Goal: Download file/media

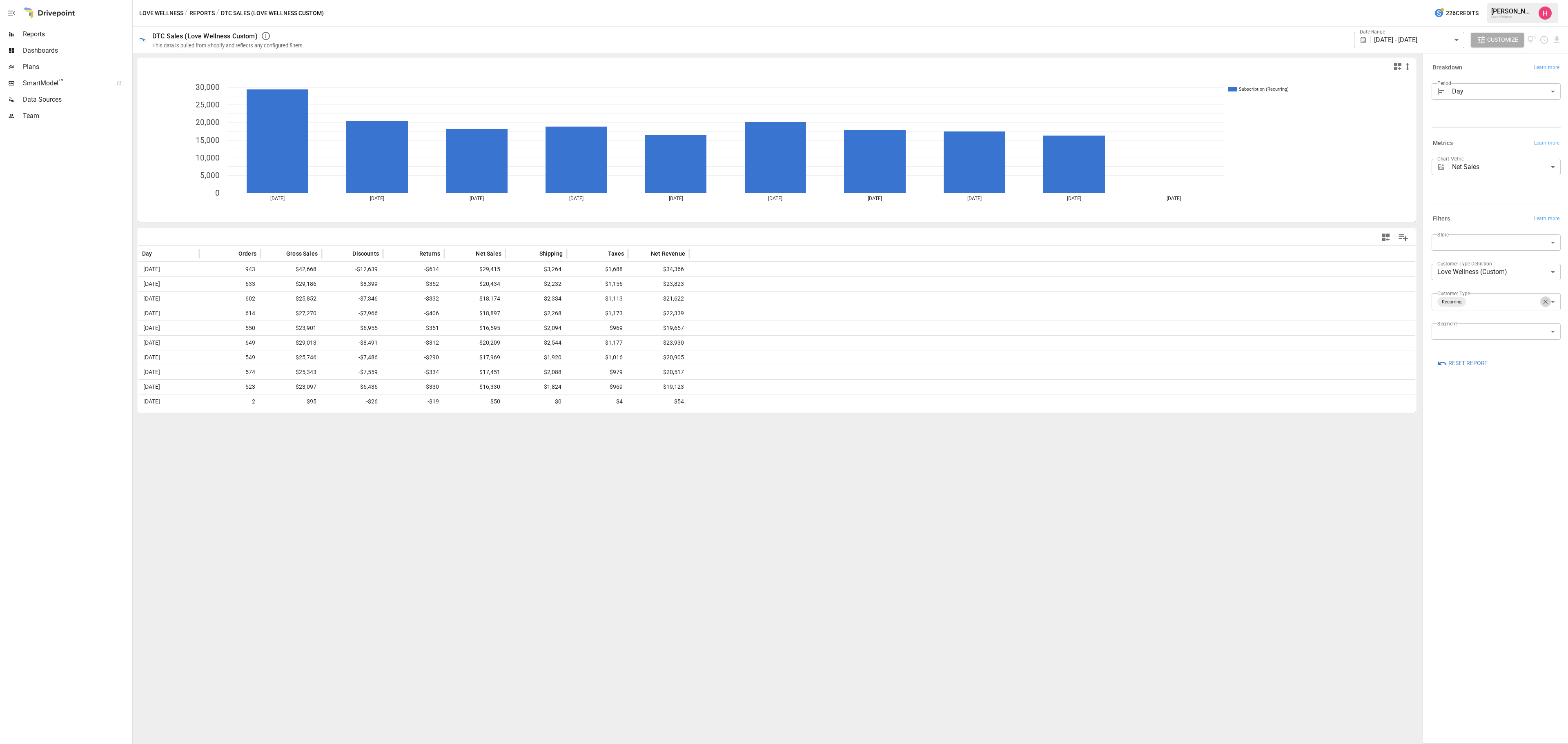
click at [1045, 302] on icon "button" at bounding box center [1546, 302] width 7 height 7
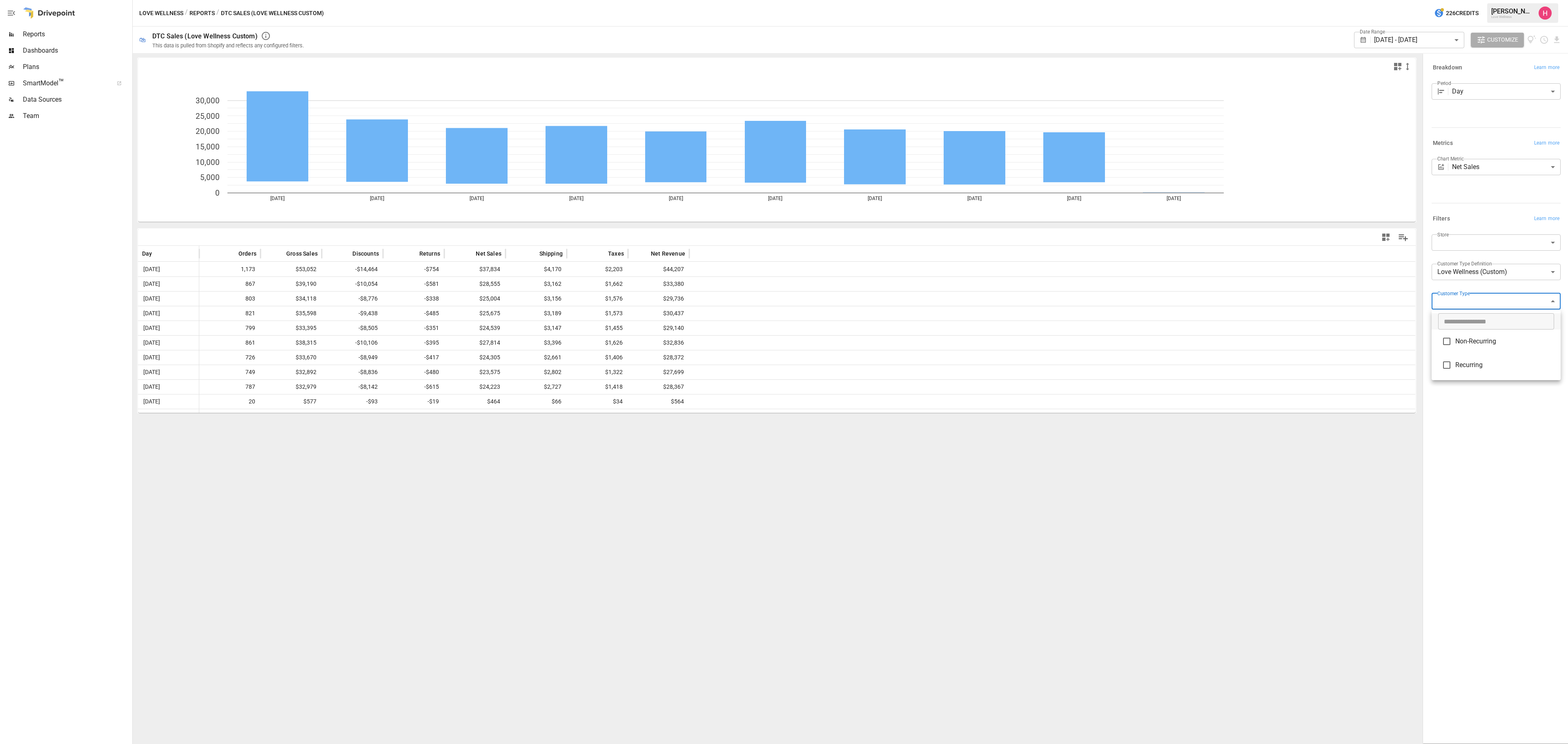
click at [1045, 0] on body "Reports Dashboards Plans SmartModel ™ Data Sources Team Love Wellness / Reports…" at bounding box center [784, 0] width 1568 height 0
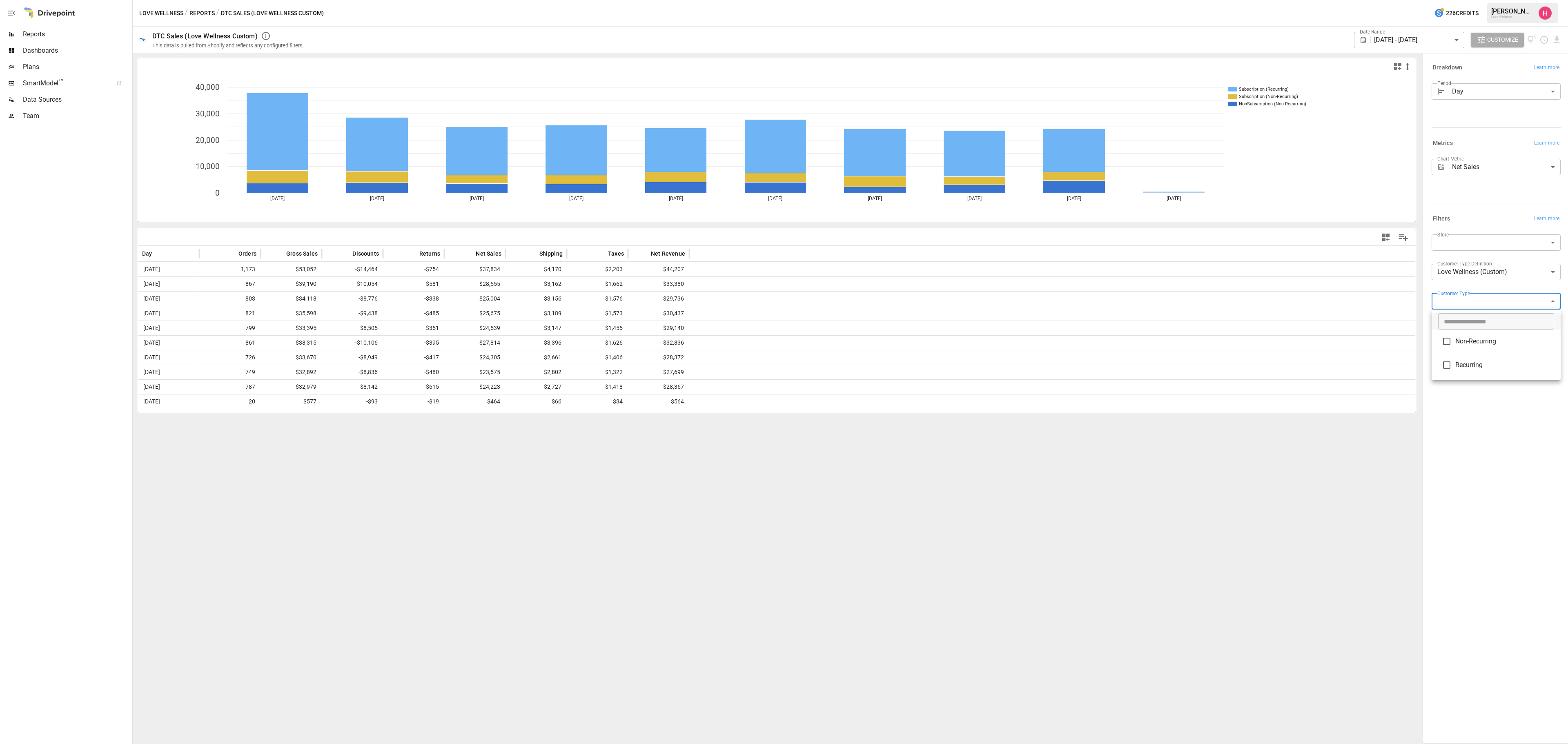
click at [1045, 343] on span "Non-Recurring" at bounding box center [1504, 341] width 99 height 10
type input "**********"
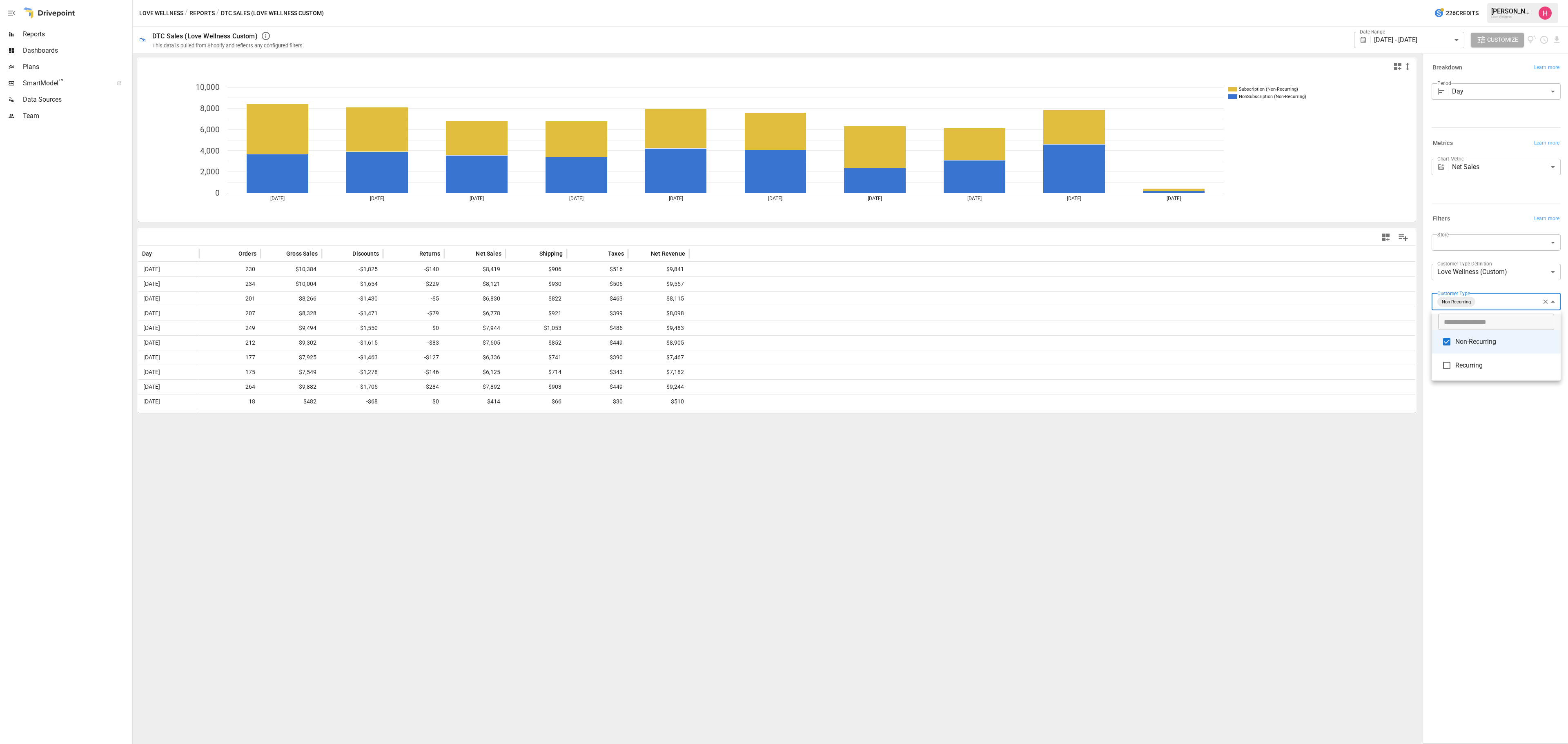
click at [1045, 89] on div at bounding box center [784, 372] width 1568 height 744
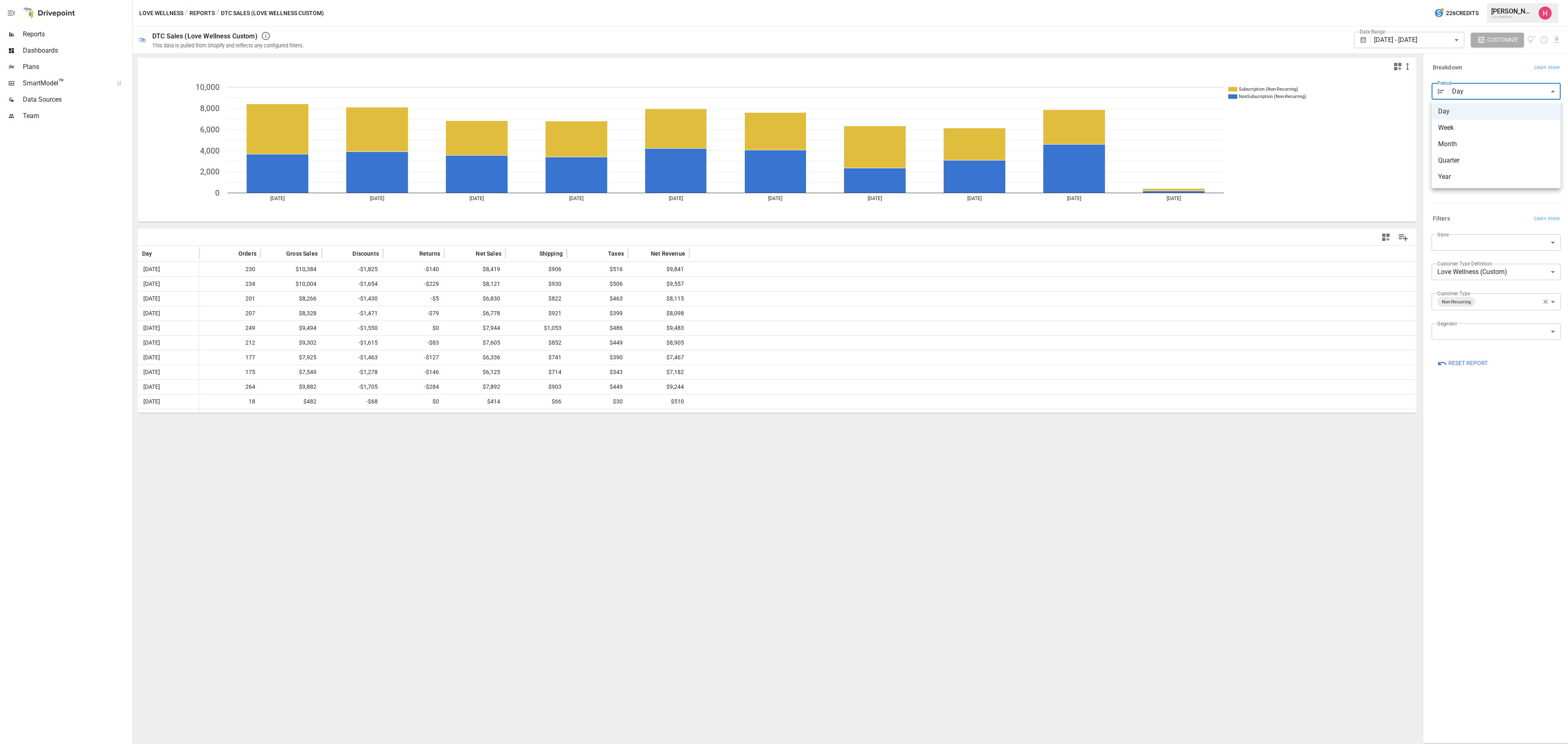
click at [1045, 0] on body "Reports Dashboards Plans SmartModel ™ Data Sources Team Love Wellness / Reports…" at bounding box center [784, 0] width 1568 height 0
click at [1045, 147] on span "Month" at bounding box center [1496, 144] width 116 height 10
type input "*****"
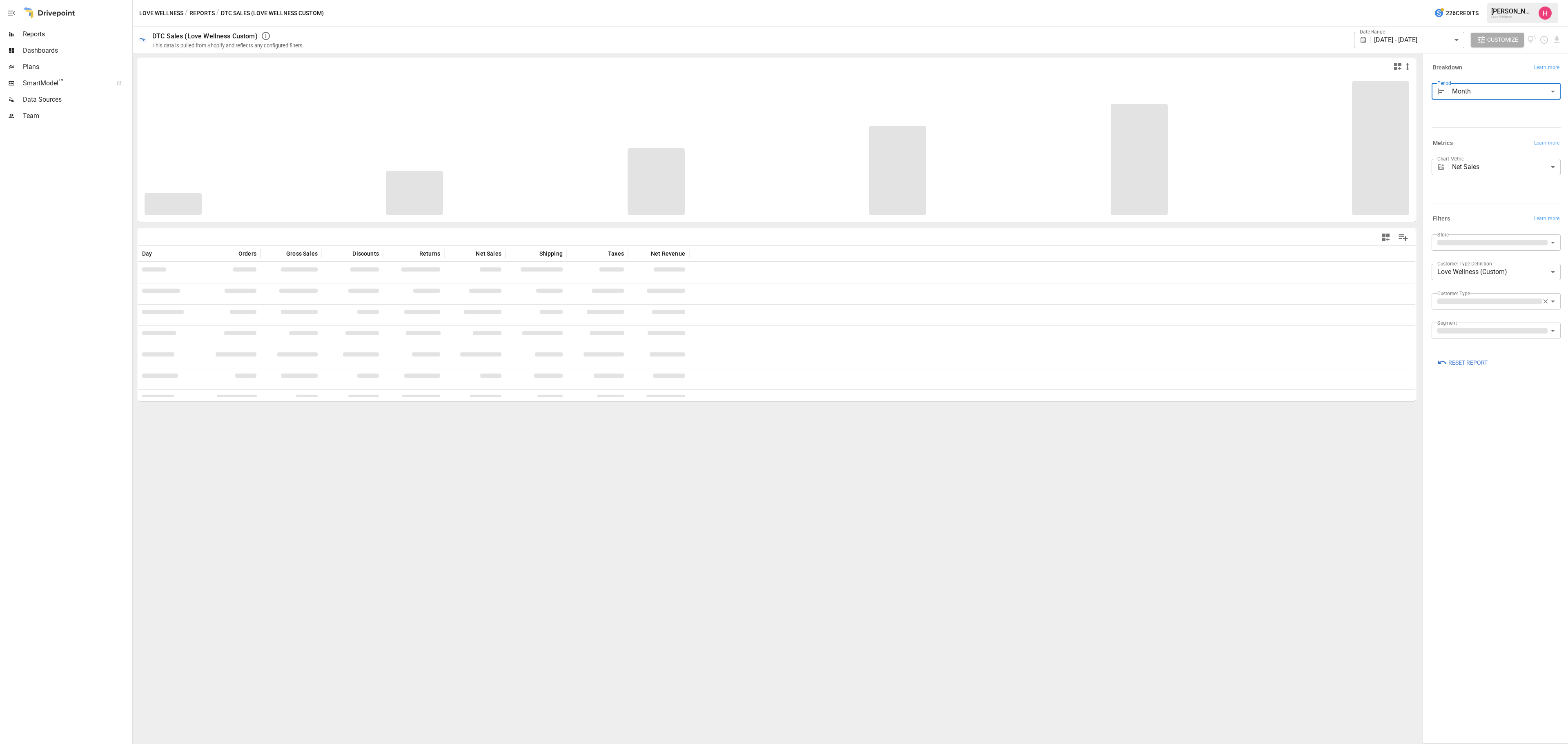
click at [1045, 0] on body "Reports Dashboards Plans SmartModel ™ Data Sources Team Love Wellness / Reports…" at bounding box center [784, 0] width 1568 height 0
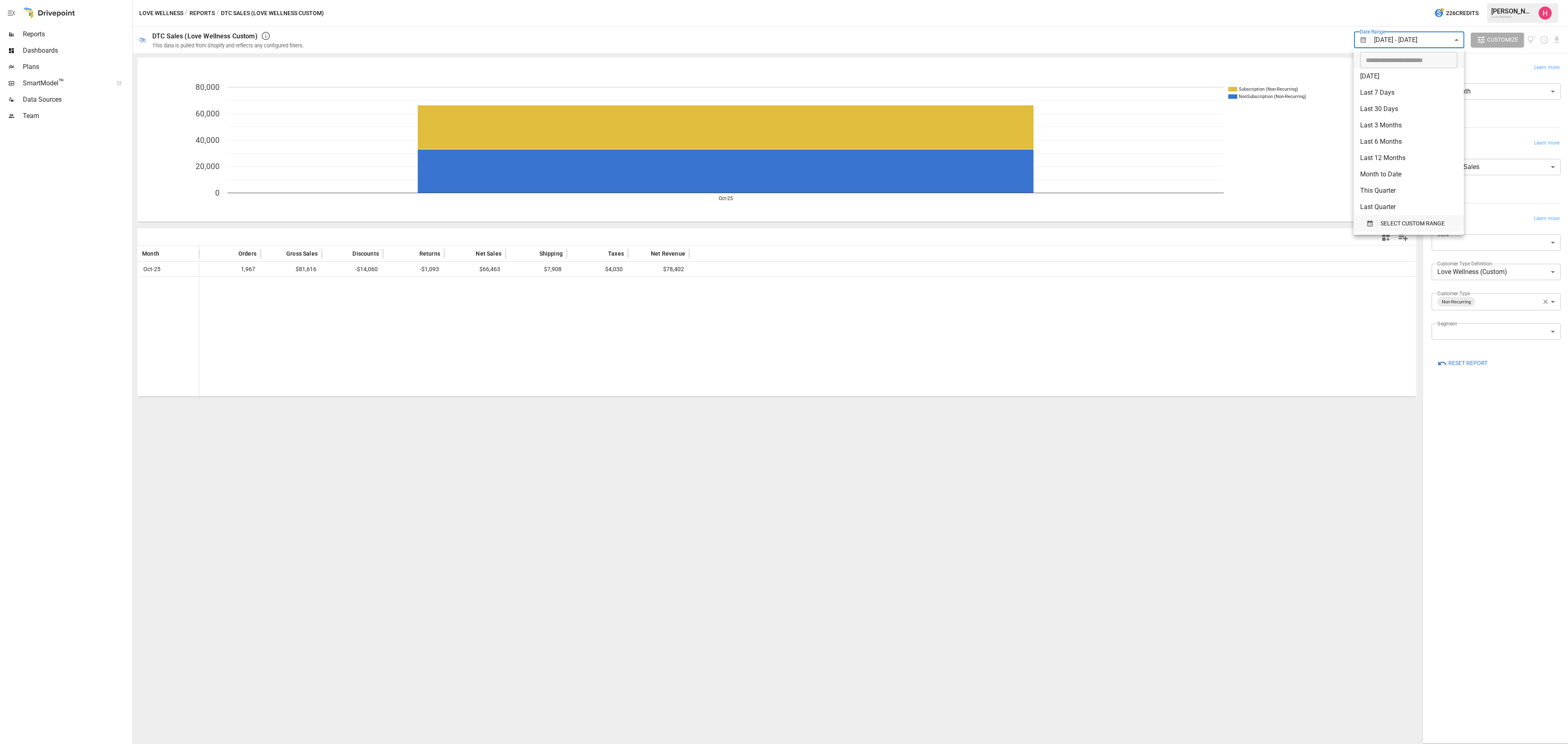
click at [1045, 221] on icon "button" at bounding box center [1370, 223] width 5 height 6
click at [1045, 246] on icon "Previous month" at bounding box center [1217, 245] width 10 height 10
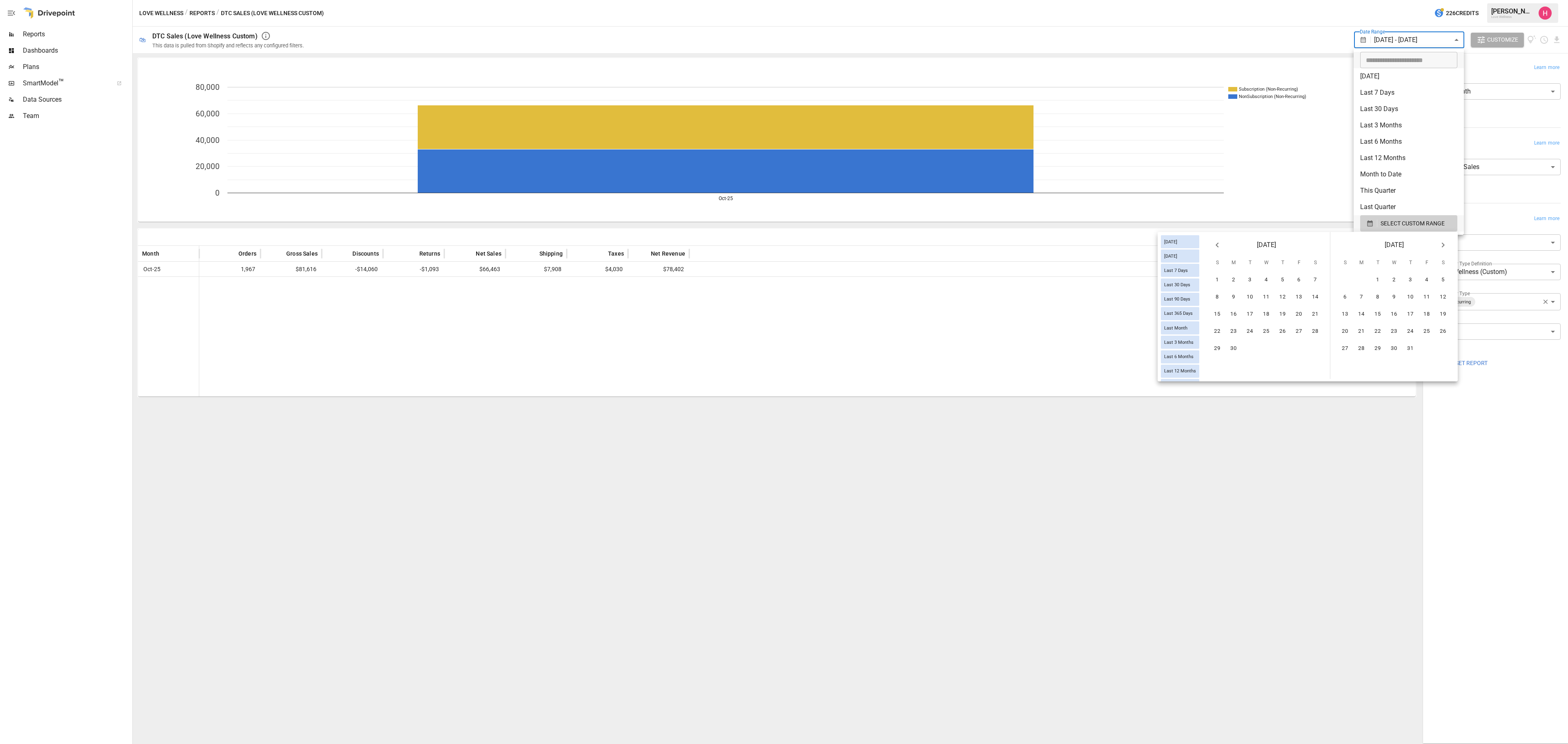
click at [1045, 246] on icon "Previous month" at bounding box center [1217, 245] width 10 height 10
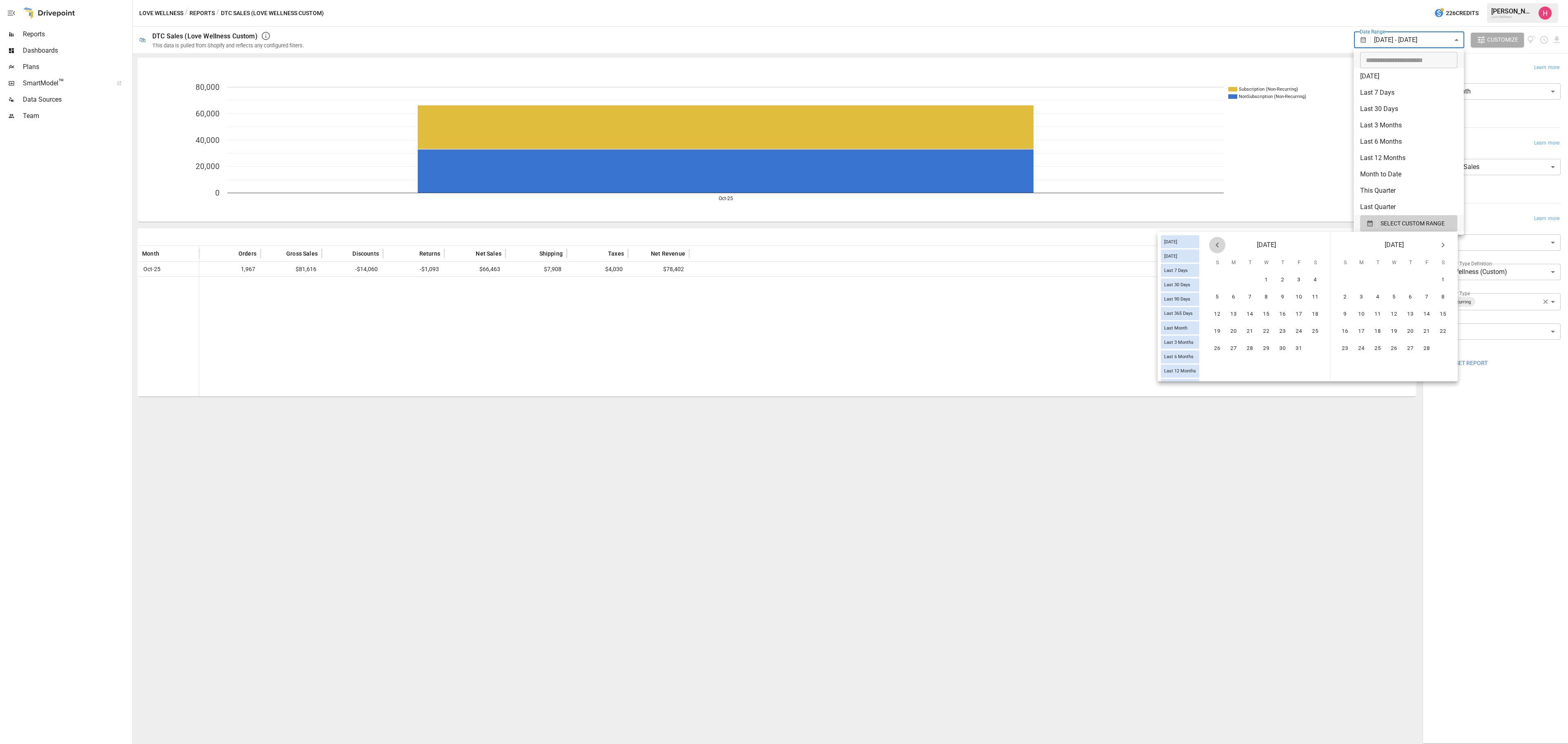
click at [1045, 246] on icon "Previous month" at bounding box center [1217, 245] width 10 height 10
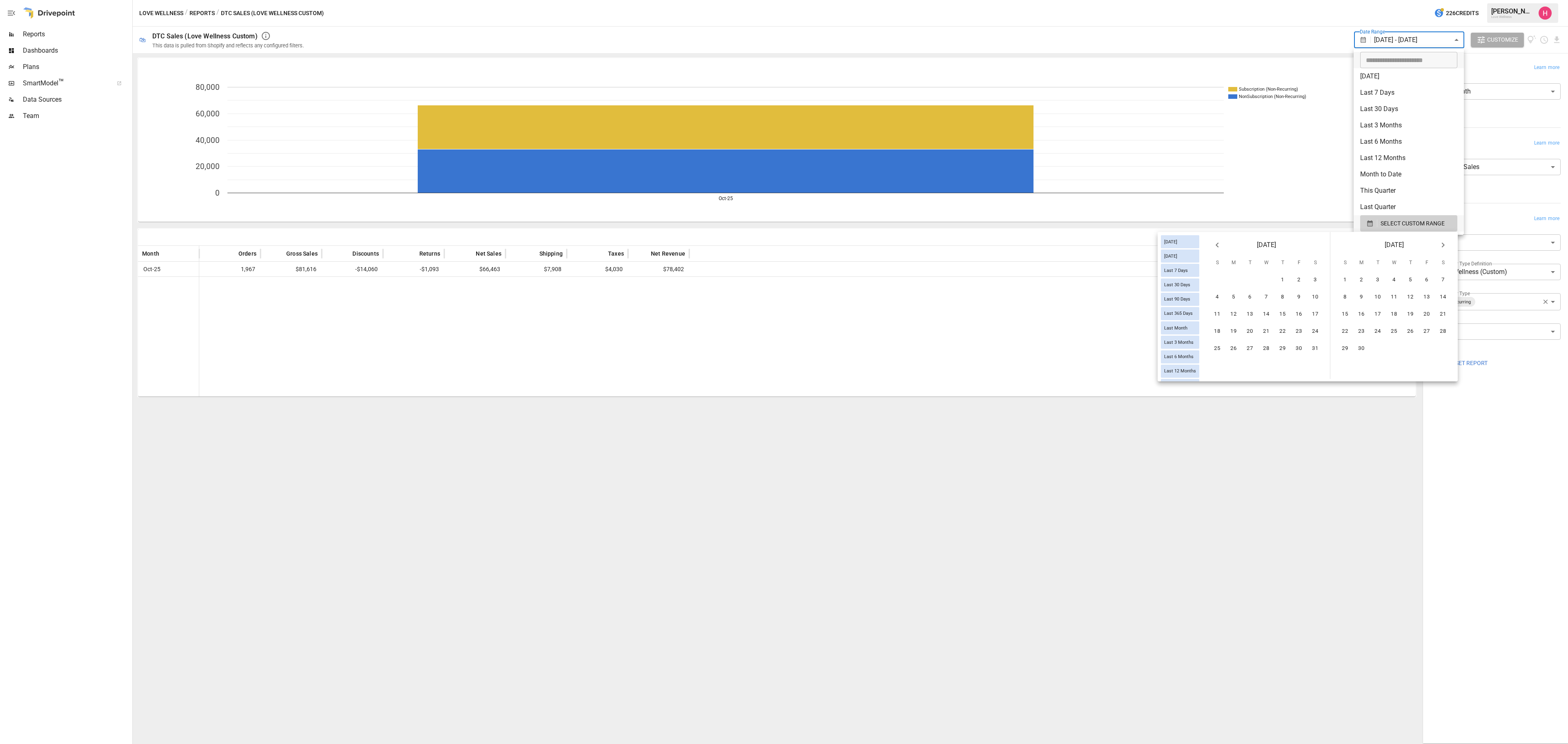
click at [1045, 246] on icon "Previous month" at bounding box center [1217, 245] width 10 height 10
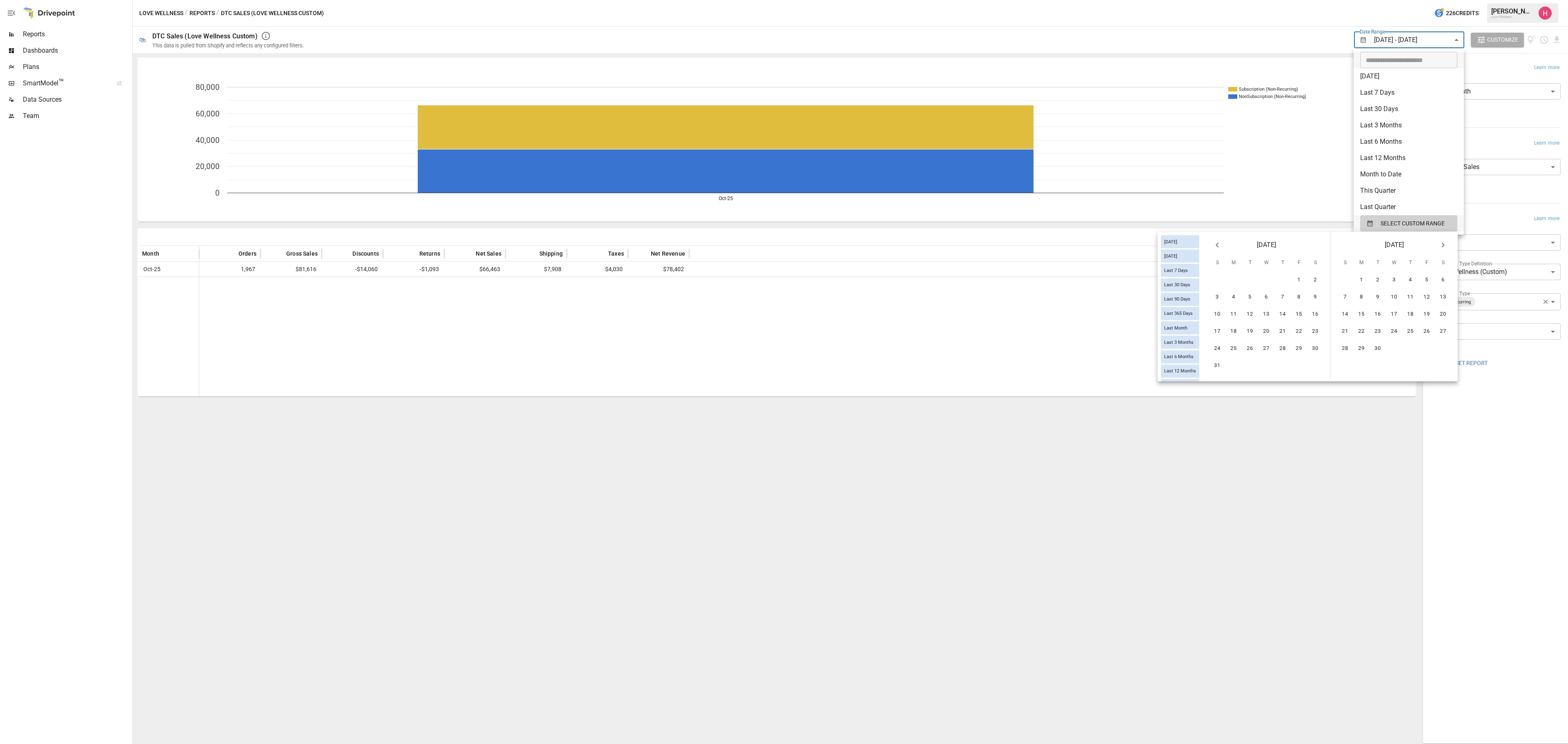
click at [1045, 246] on icon "Previous month" at bounding box center [1217, 245] width 10 height 10
click at [1045, 281] on button "1" at bounding box center [1233, 280] width 16 height 16
click at [1045, 242] on icon "Next month" at bounding box center [1443, 245] width 10 height 10
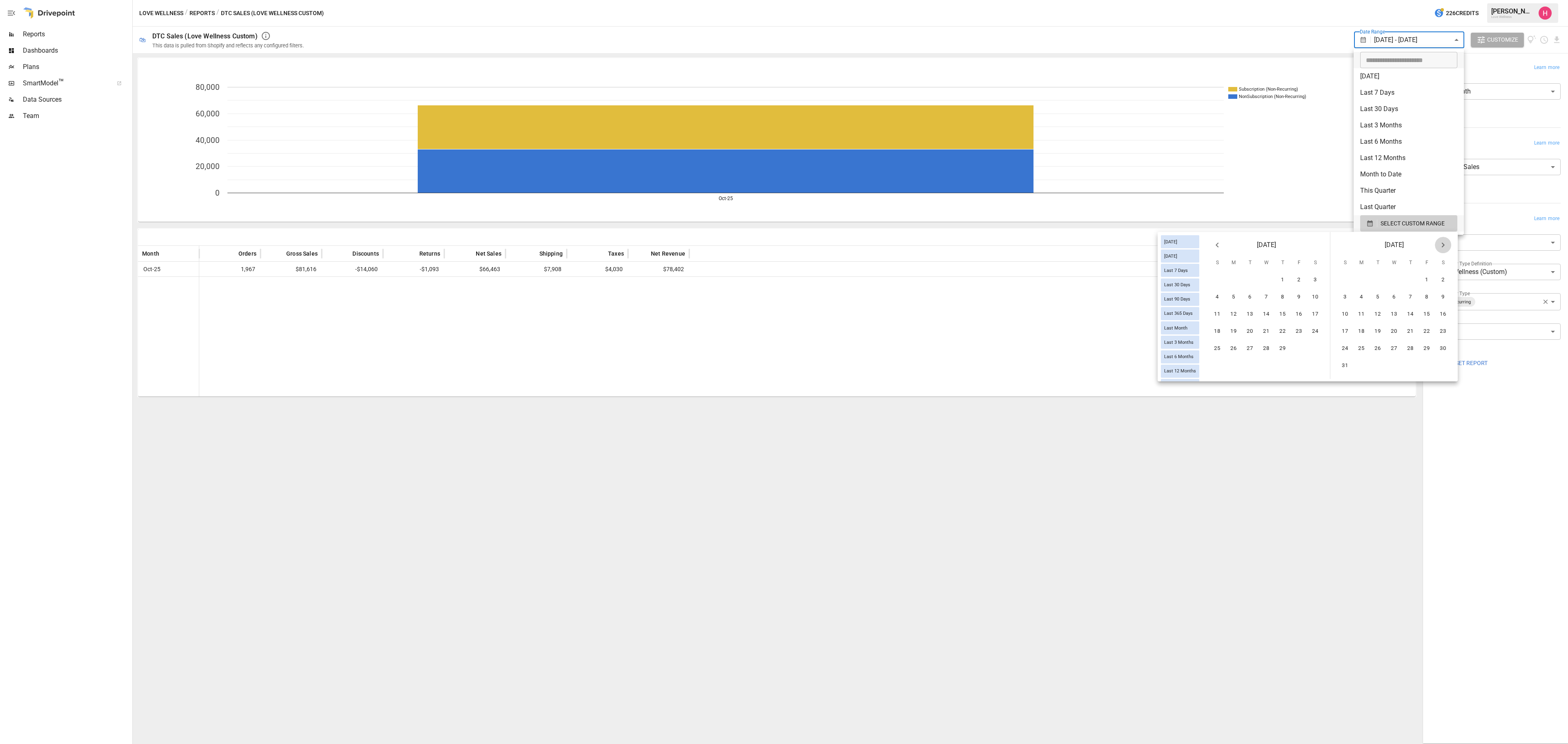
click at [1045, 242] on icon "Next month" at bounding box center [1443, 245] width 10 height 10
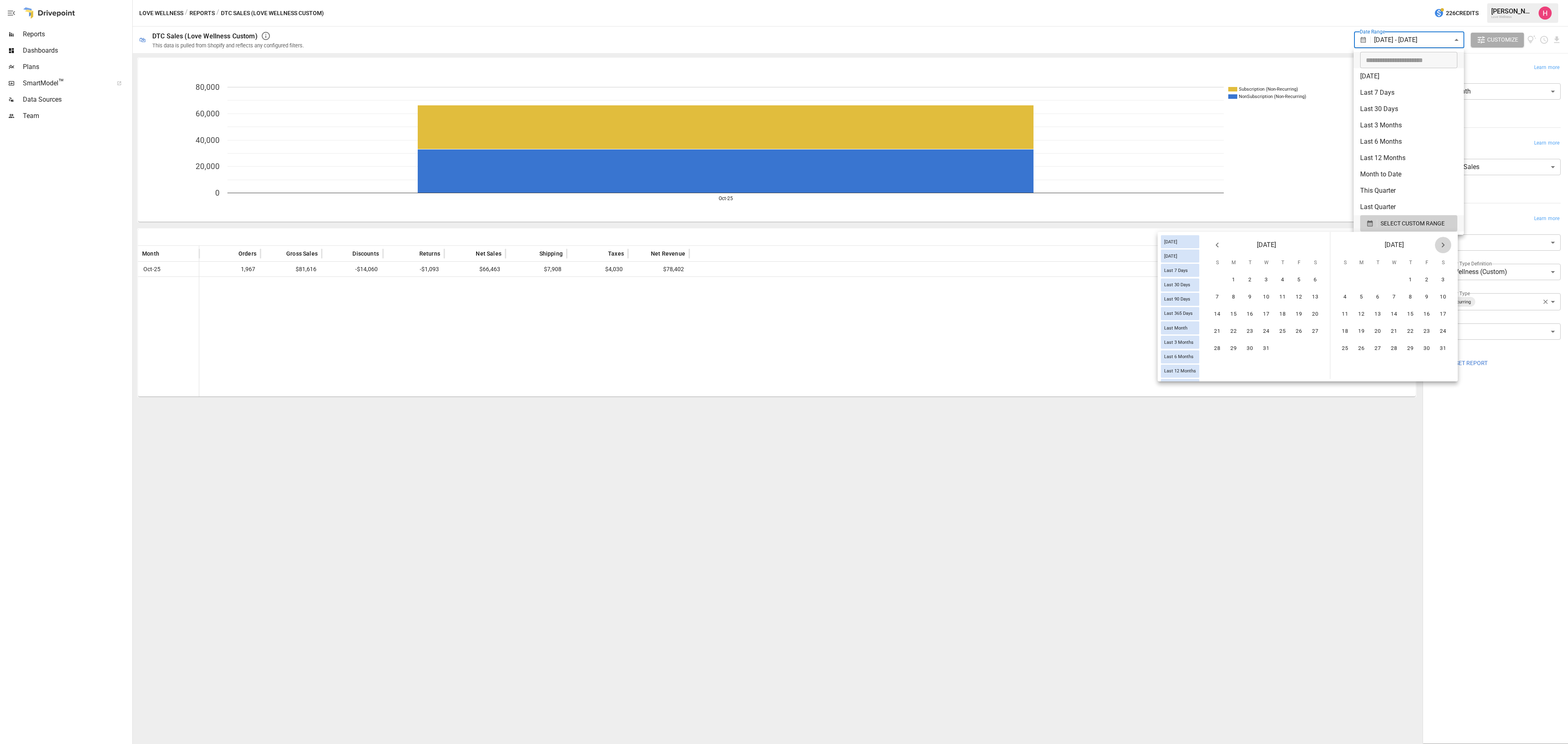
click at [1045, 242] on icon "Next month" at bounding box center [1443, 245] width 10 height 10
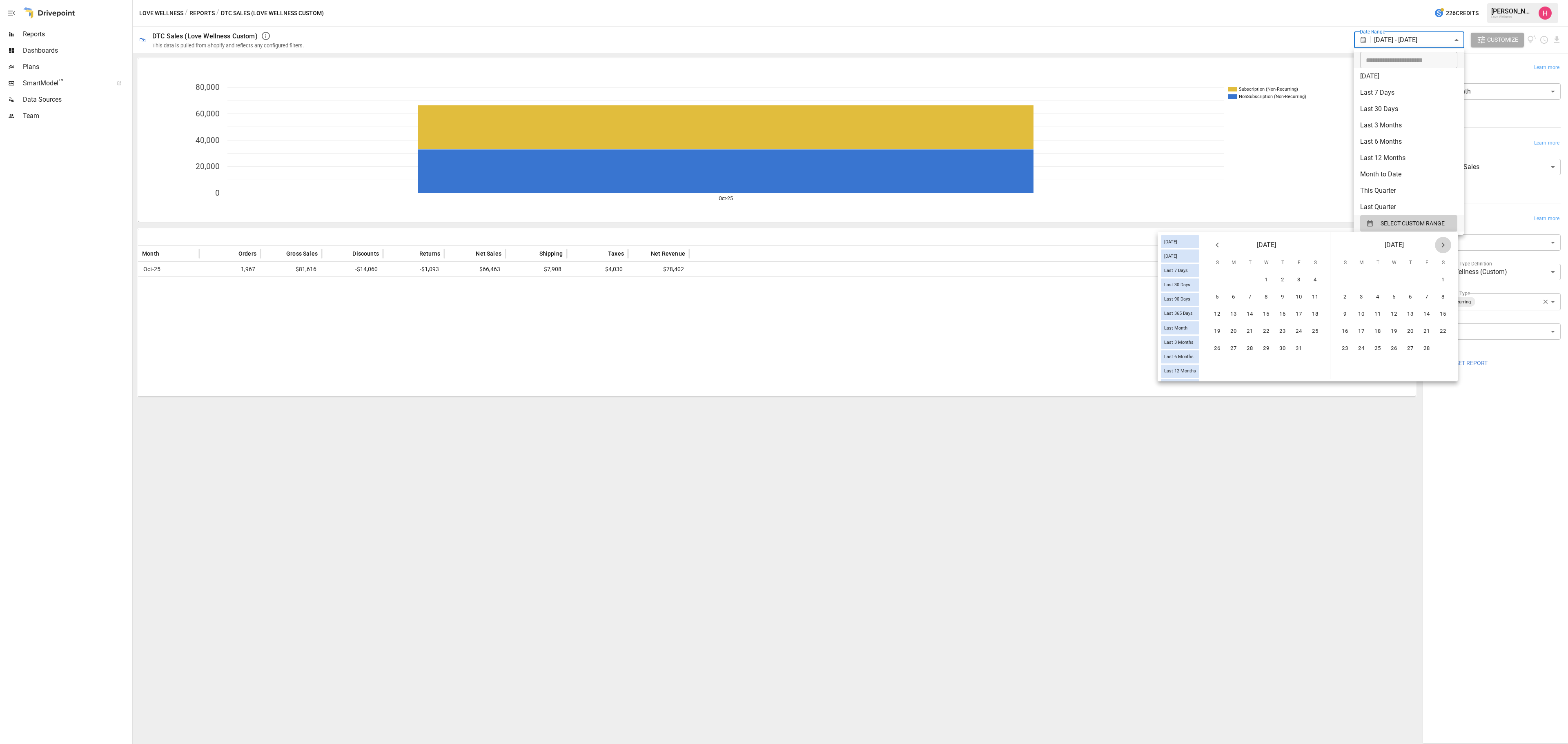
click at [1045, 242] on icon "Next month" at bounding box center [1443, 245] width 10 height 10
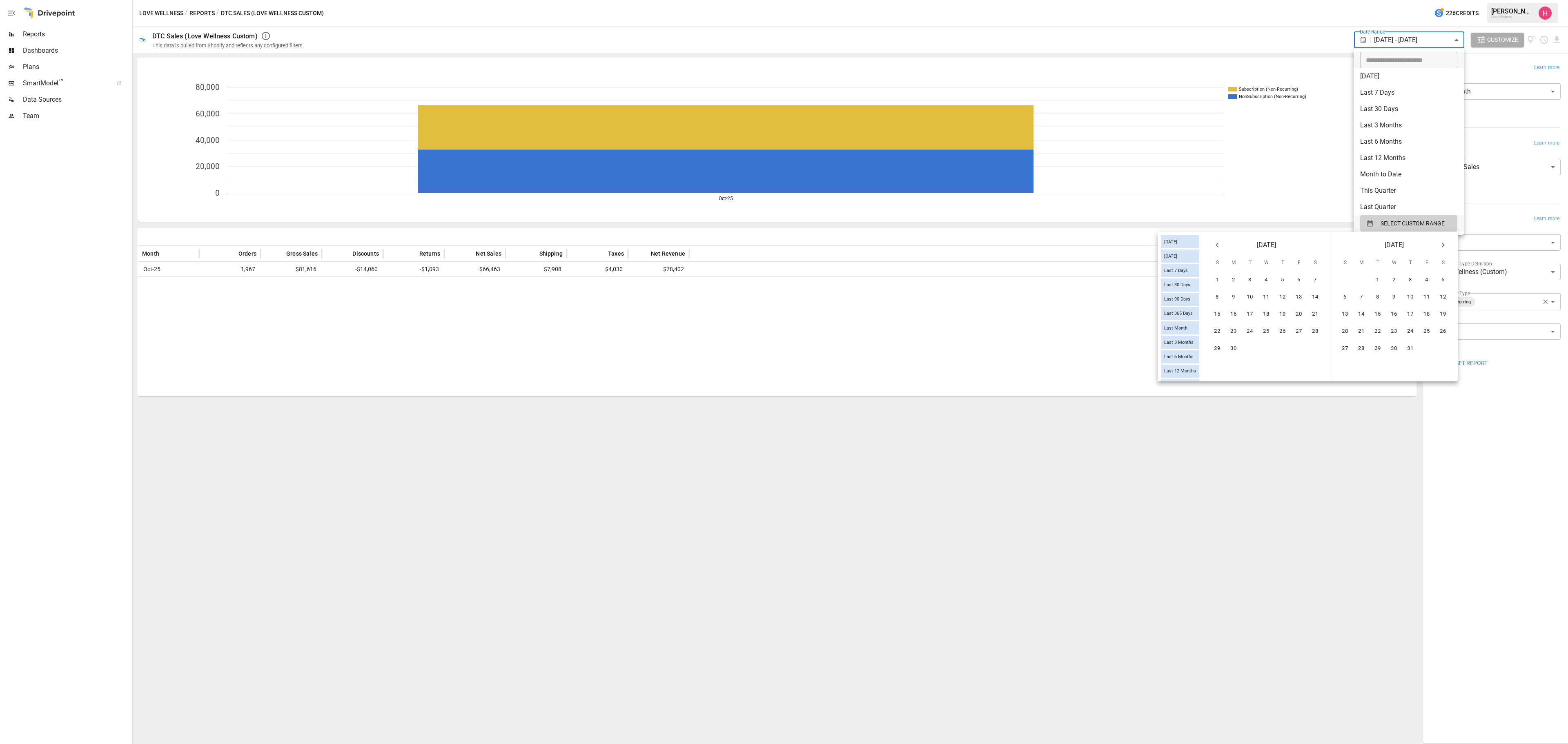
click at [1045, 242] on icon "Next month" at bounding box center [1443, 245] width 10 height 10
click at [1045, 353] on button "30" at bounding box center [1377, 348] width 16 height 16
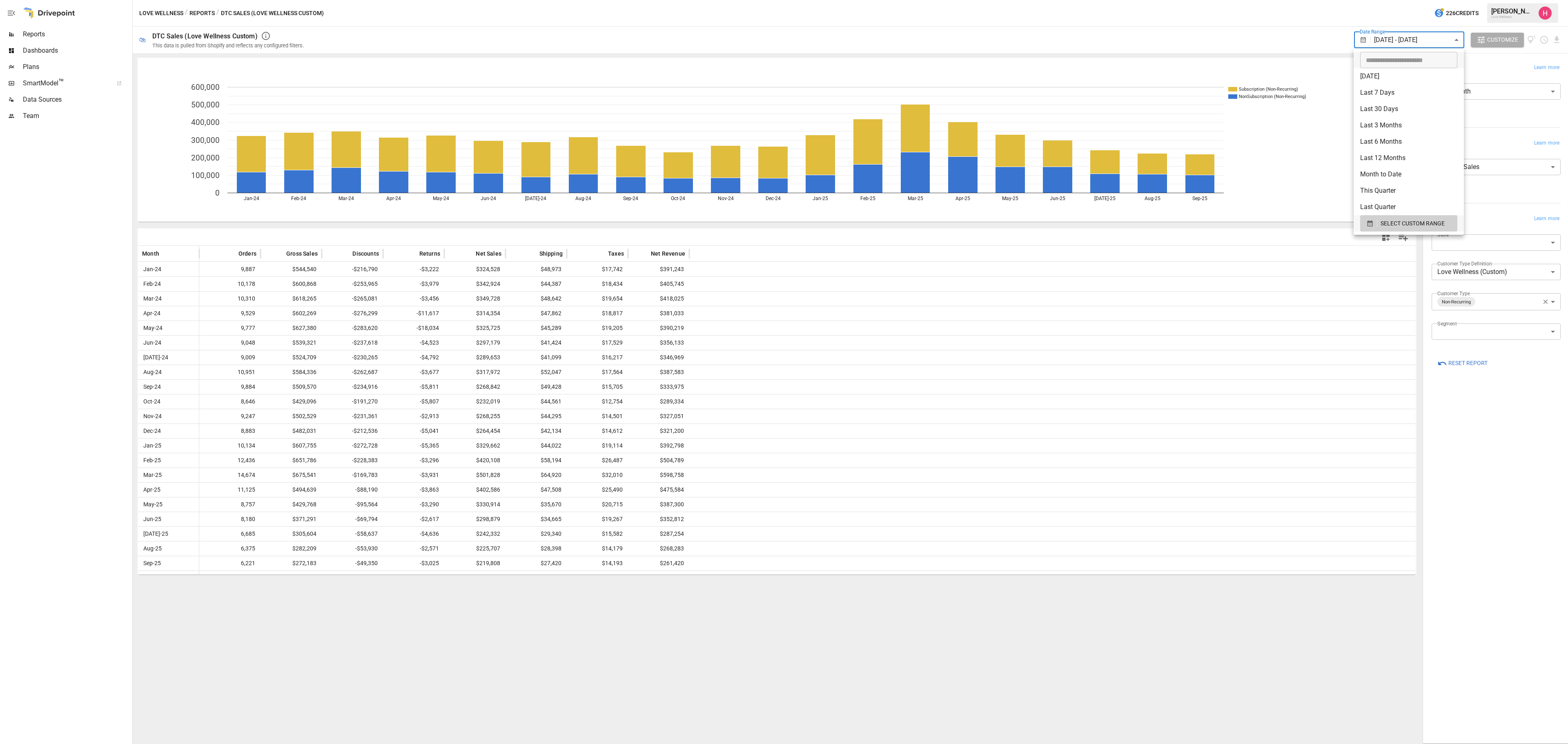
click at [1045, 335] on div at bounding box center [784, 372] width 1568 height 744
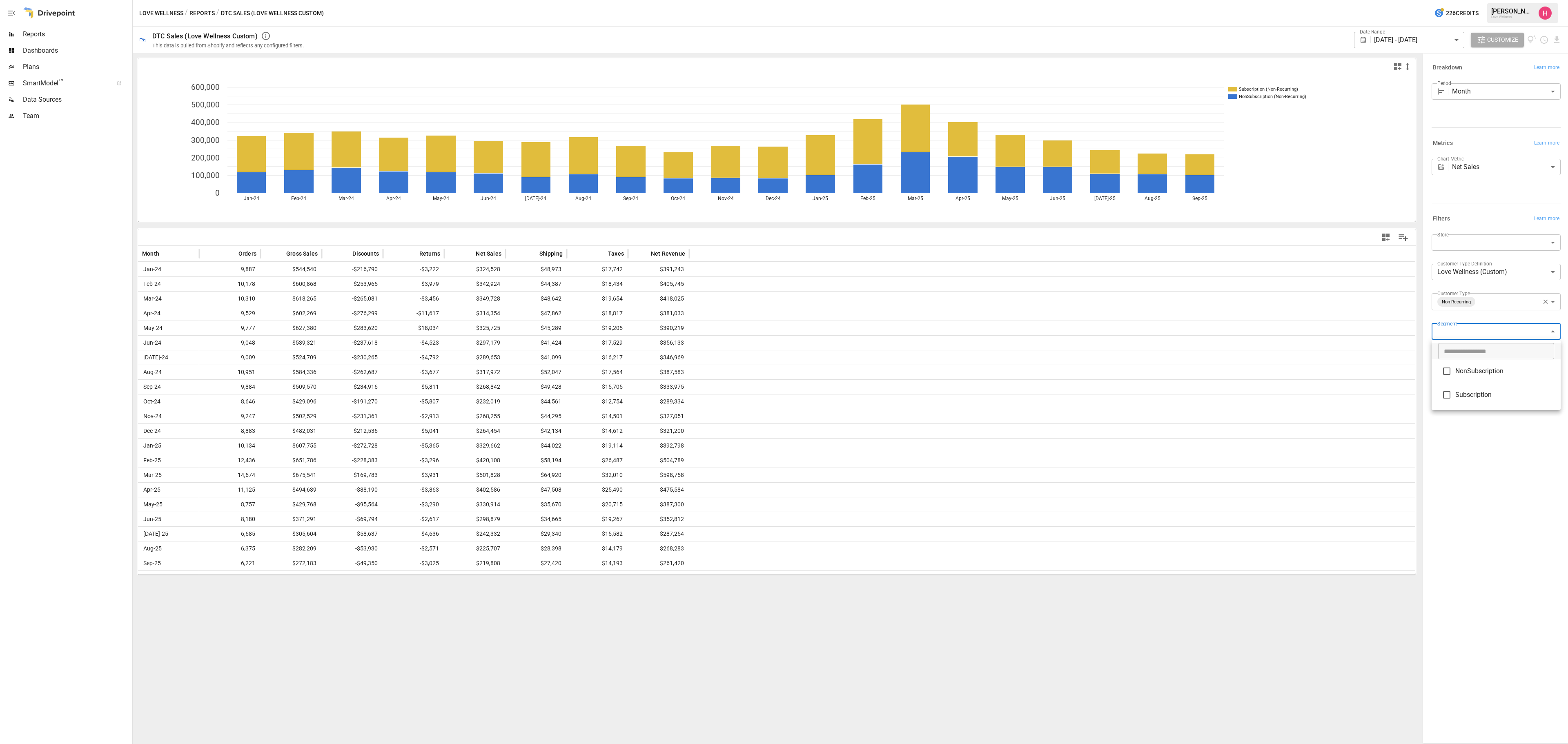
click at [1045, 0] on body "Reports Dashboards Plans SmartModel ™ Data Sources Team Love Wellness / Reports…" at bounding box center [784, 0] width 1568 height 0
click at [1045, 391] on span "Subscription" at bounding box center [1504, 395] width 99 height 10
type input "**********"
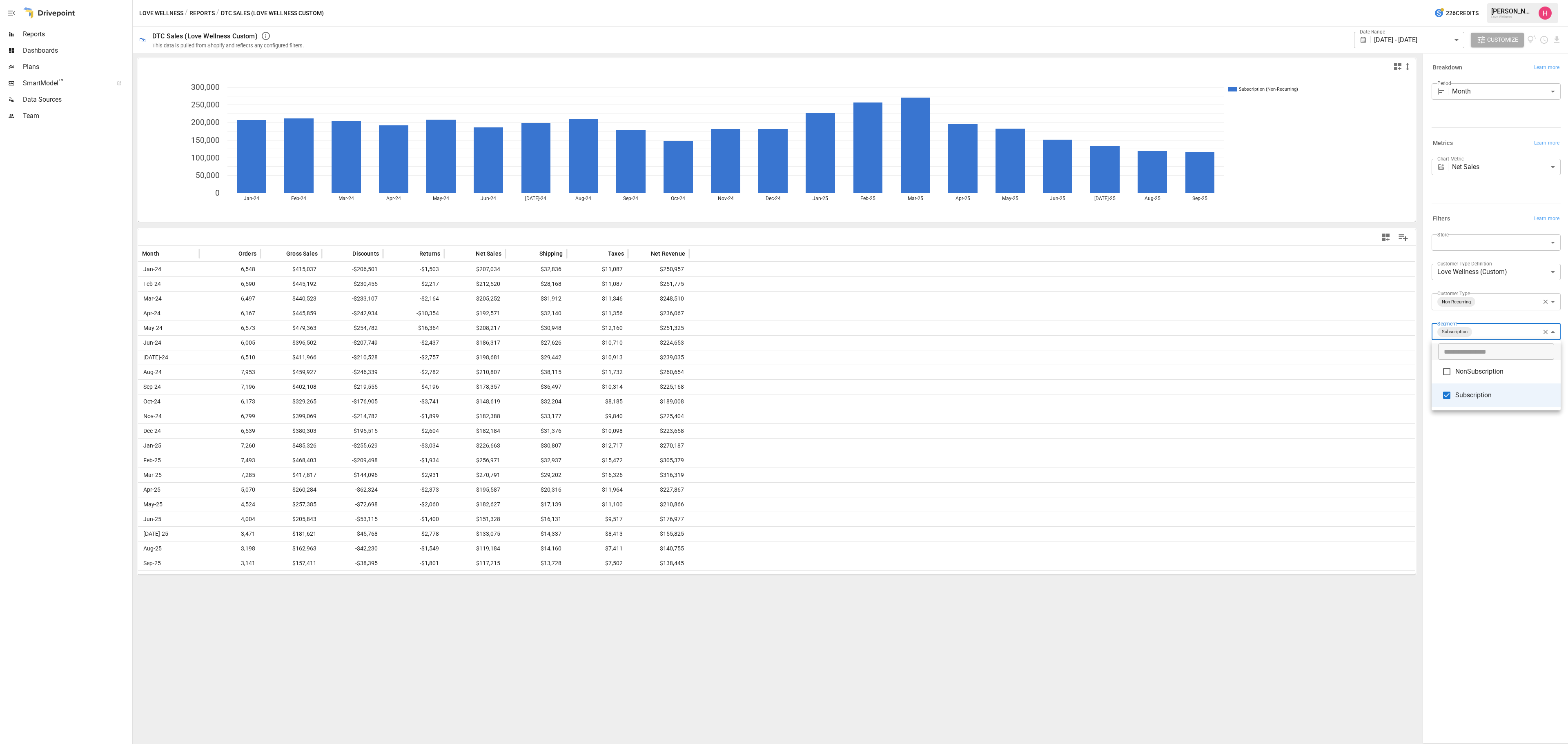
click at [1045, 515] on div at bounding box center [784, 372] width 1568 height 744
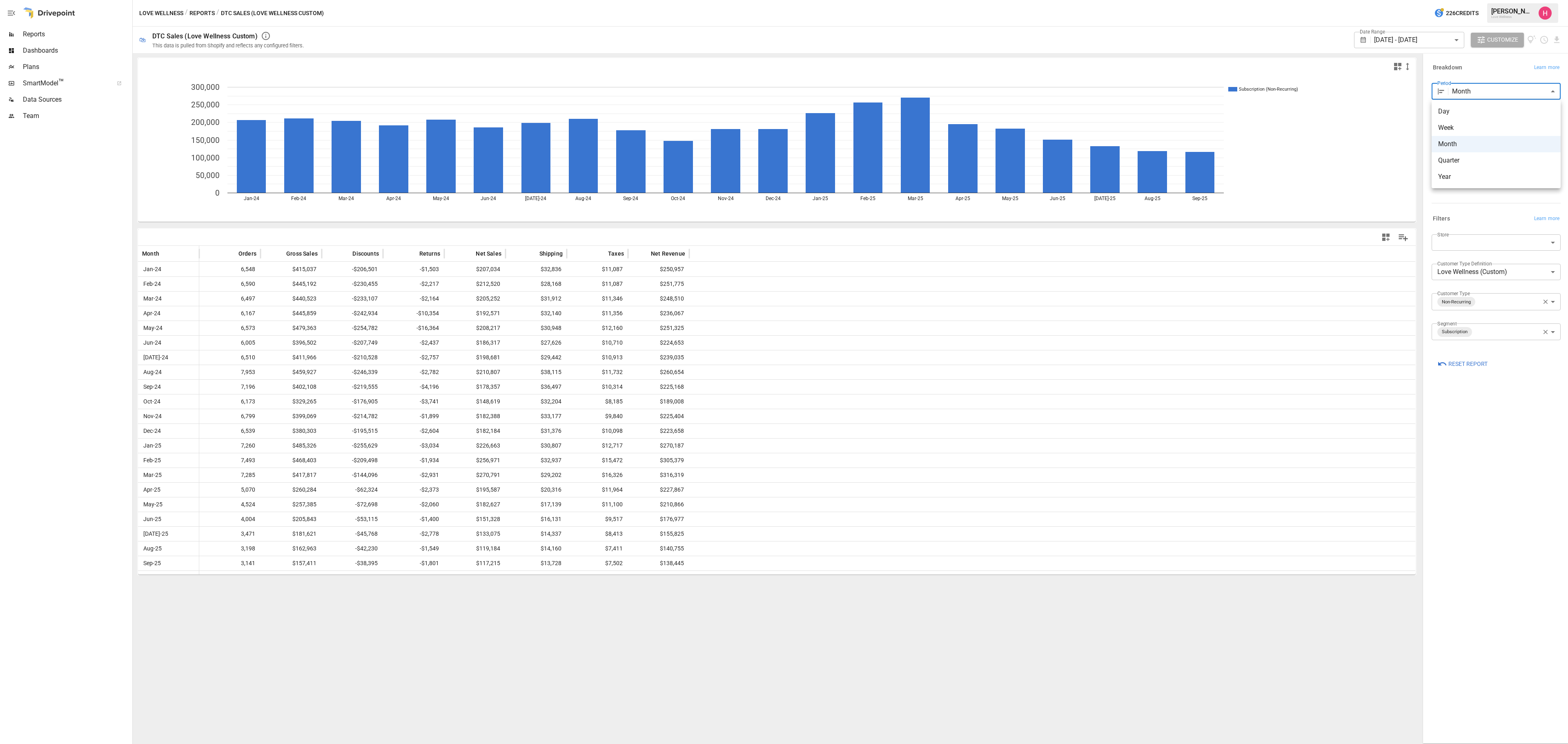
click at [1045, 0] on body "Reports Dashboards Plans SmartModel ™ Data Sources Team Love Wellness / Reports…" at bounding box center [784, 0] width 1568 height 0
click at [1045, 72] on div at bounding box center [784, 372] width 1568 height 744
click at [1045, 0] on body "Reports Dashboards Plans SmartModel ™ Data Sources Team Love Wellness / Reports…" at bounding box center [784, 0] width 1568 height 0
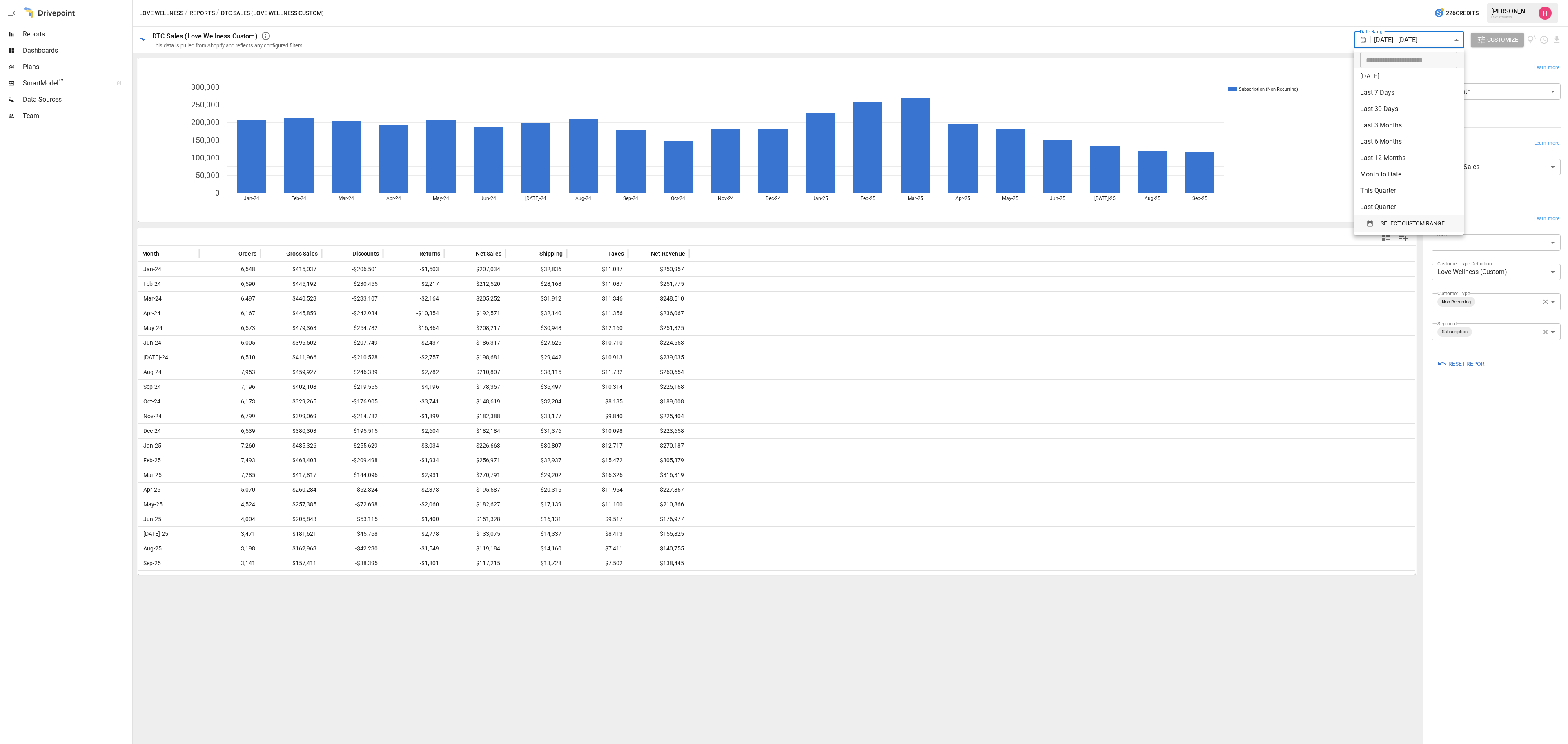
click at [1045, 220] on span "SELECT CUSTOM RANGE" at bounding box center [1413, 223] width 64 height 10
click at [1045, 249] on button "Previous month" at bounding box center [1217, 245] width 16 height 16
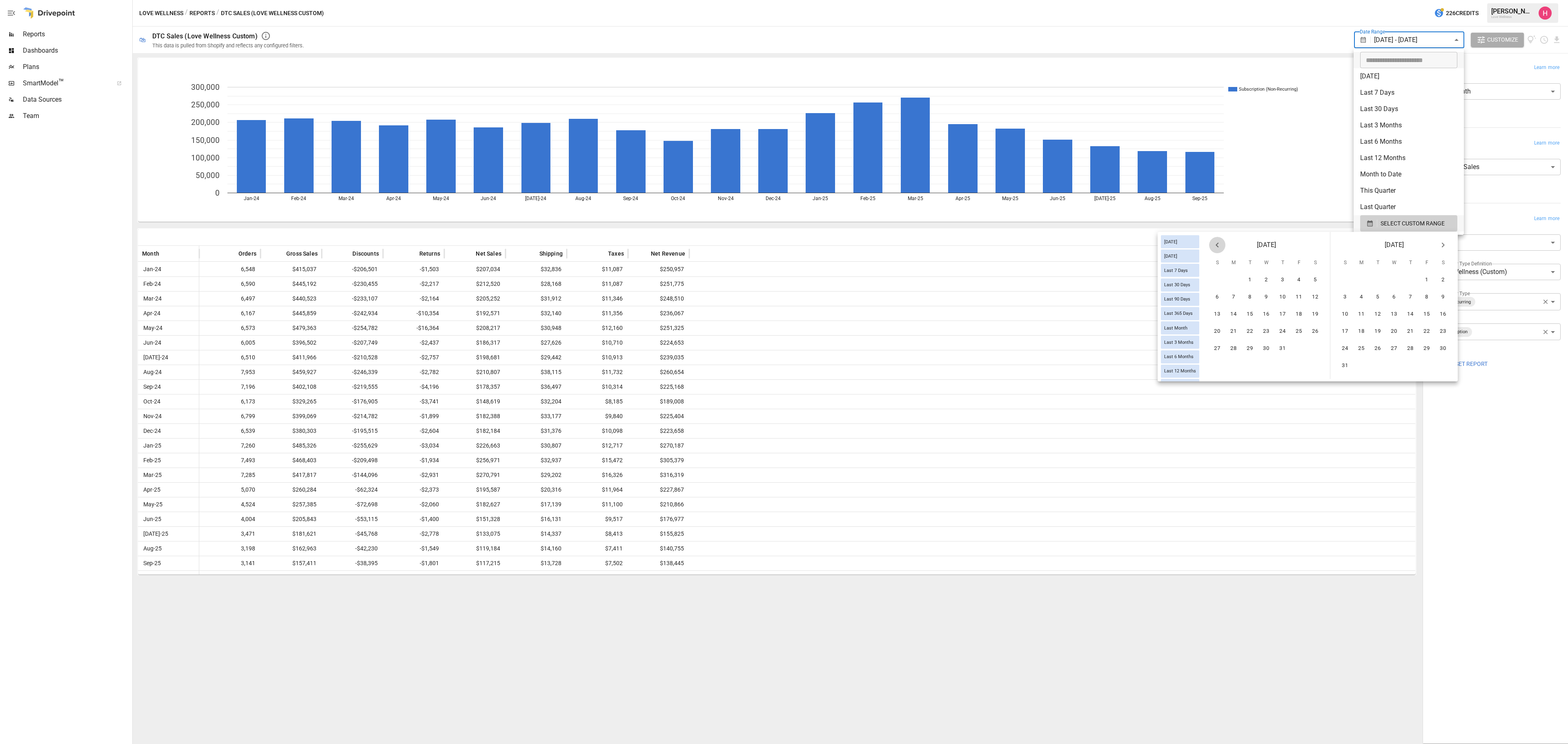
click at [1045, 249] on button "Previous month" at bounding box center [1217, 245] width 16 height 16
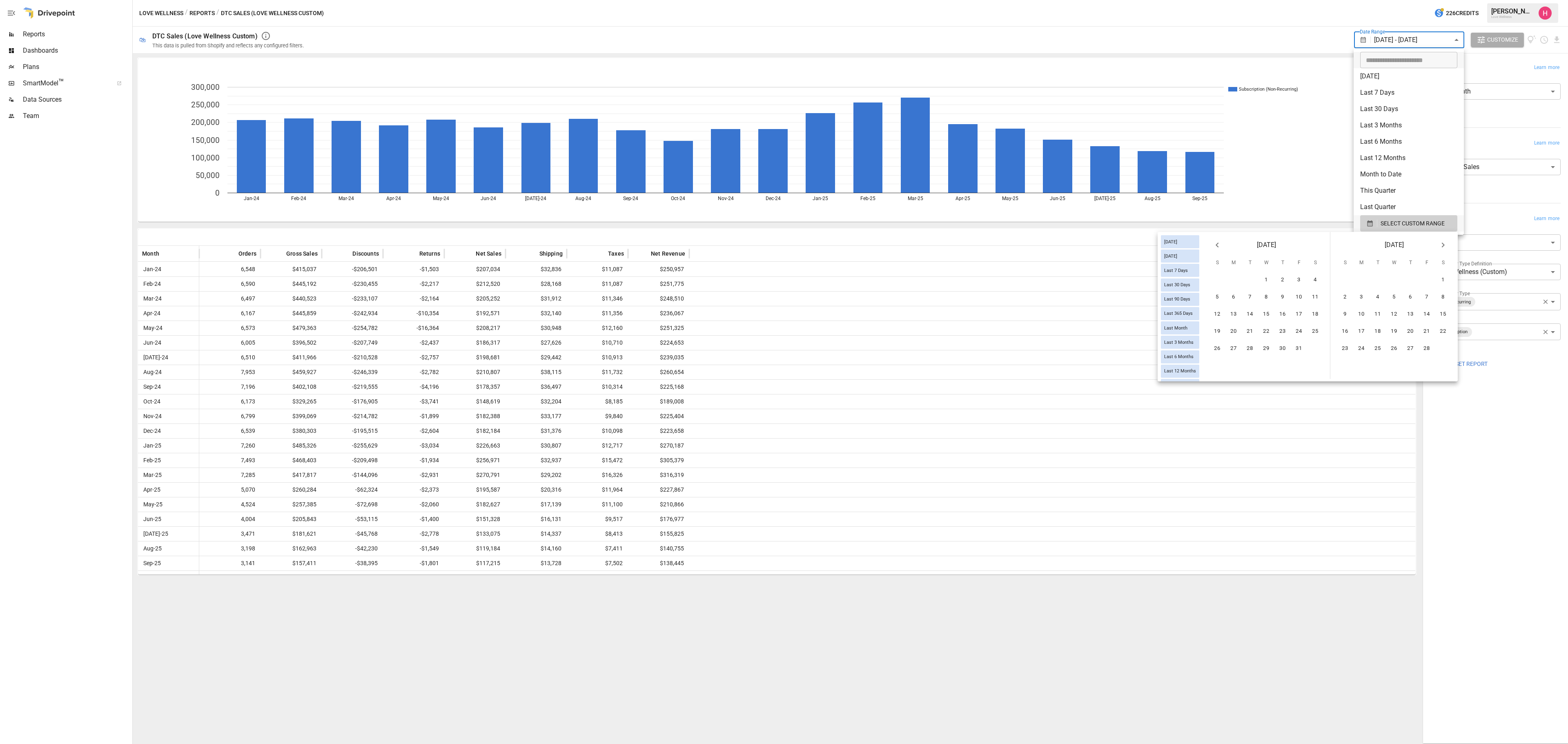
click at [1045, 242] on icon "Previous month" at bounding box center [1217, 245] width 10 height 10
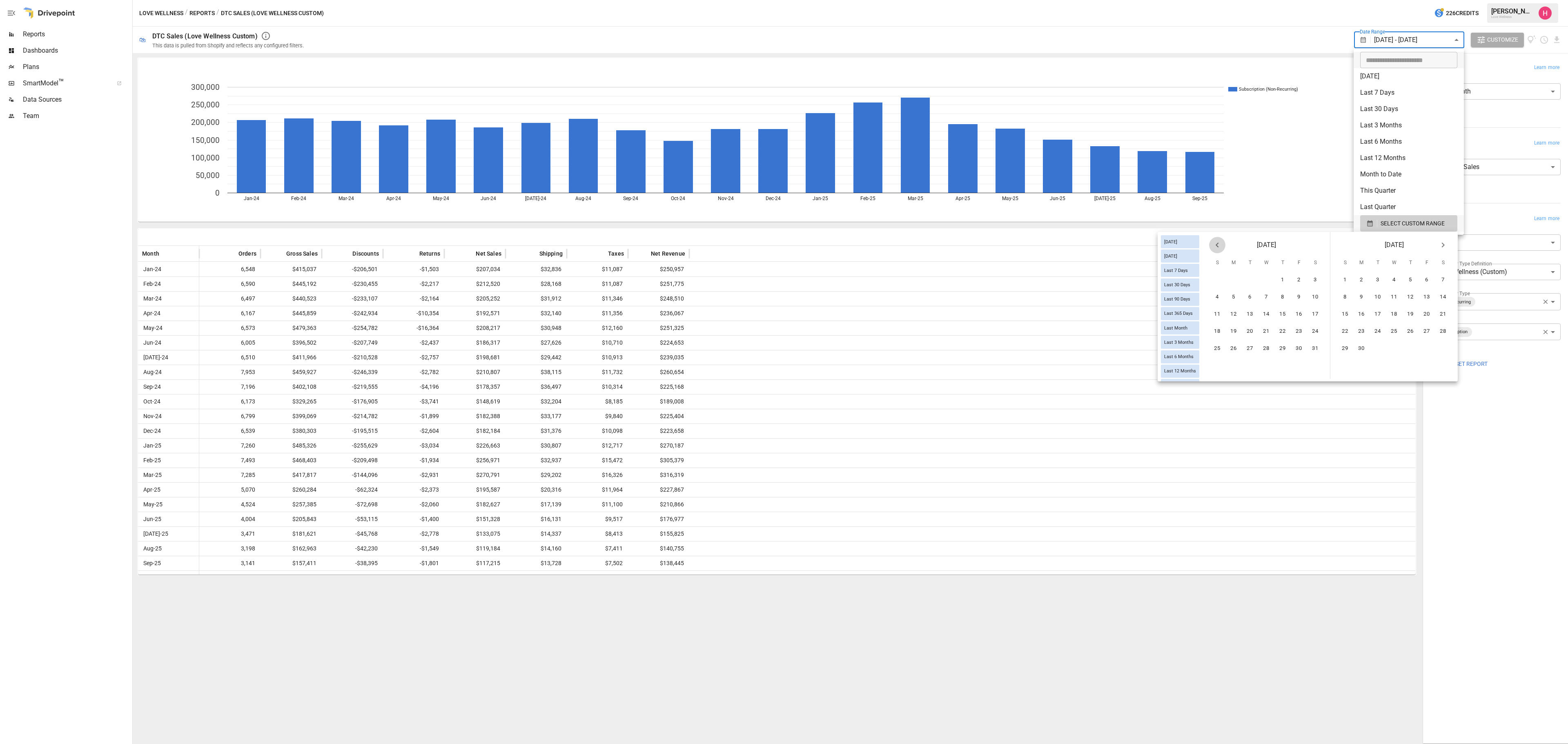
click at [1045, 242] on icon "Previous month" at bounding box center [1217, 245] width 10 height 10
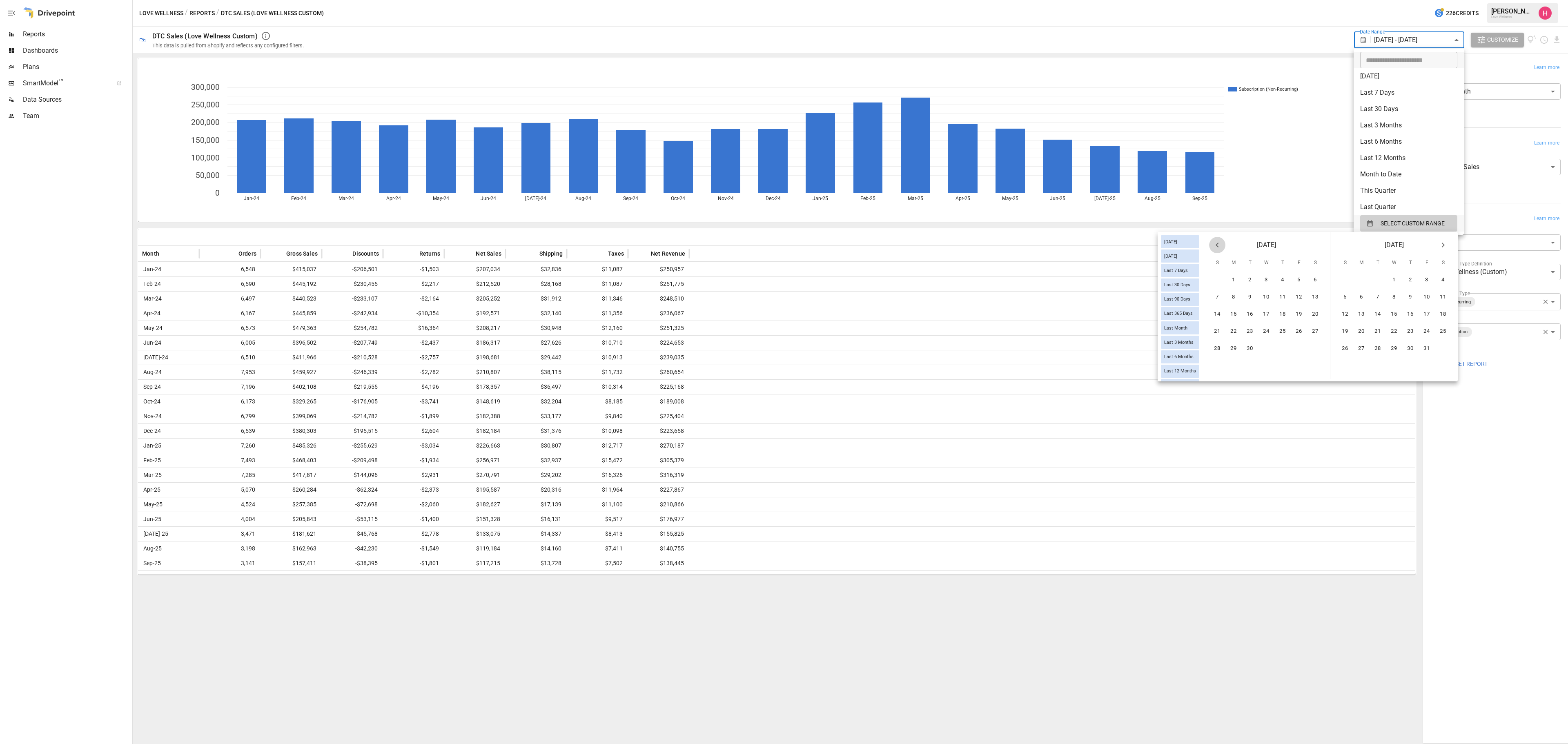
click at [1045, 242] on icon "Previous month" at bounding box center [1217, 245] width 10 height 10
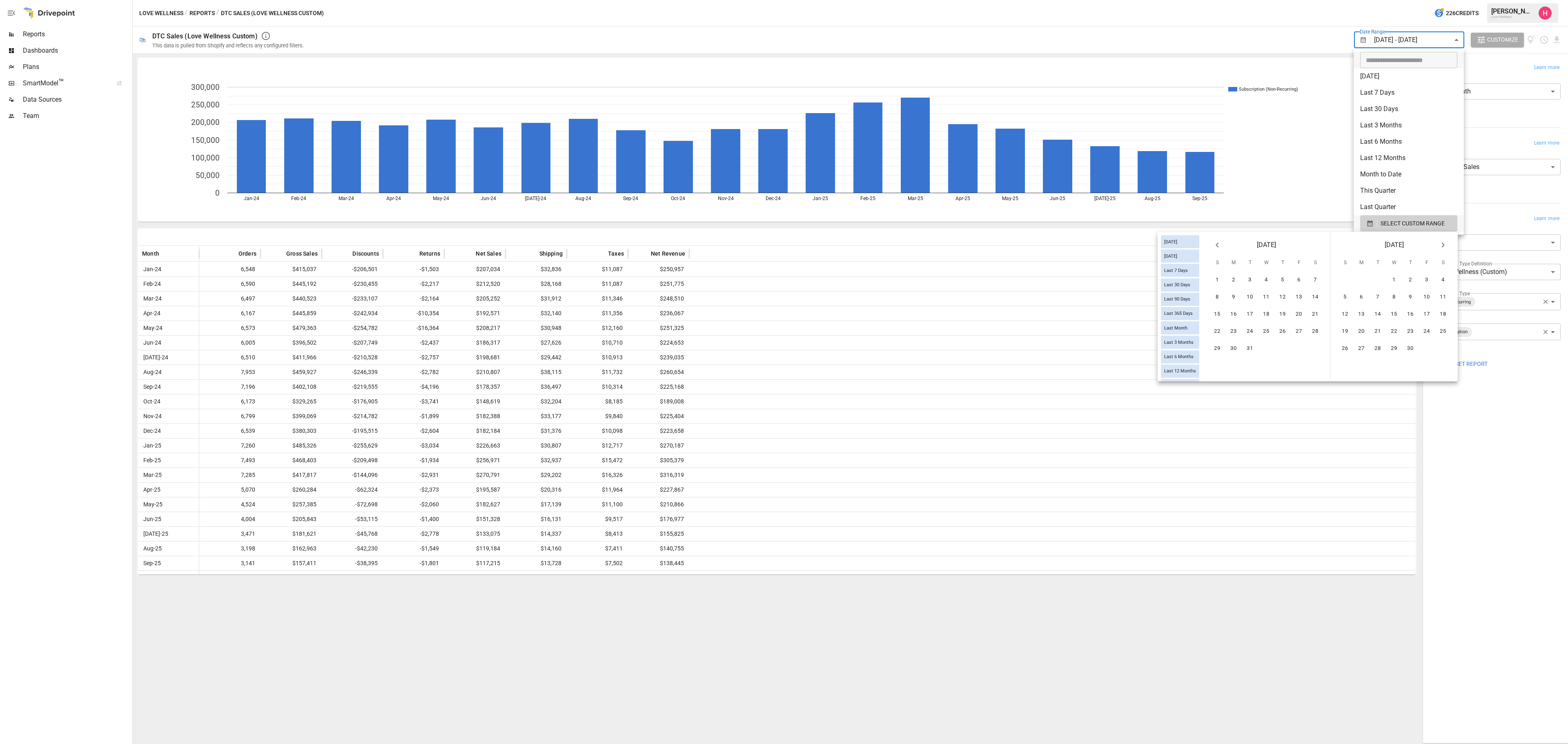
click at [1045, 242] on icon "Previous month" at bounding box center [1217, 245] width 10 height 10
click at [1045, 279] on button "1" at bounding box center [1299, 280] width 16 height 16
click at [1045, 243] on icon "Next month" at bounding box center [1443, 245] width 10 height 10
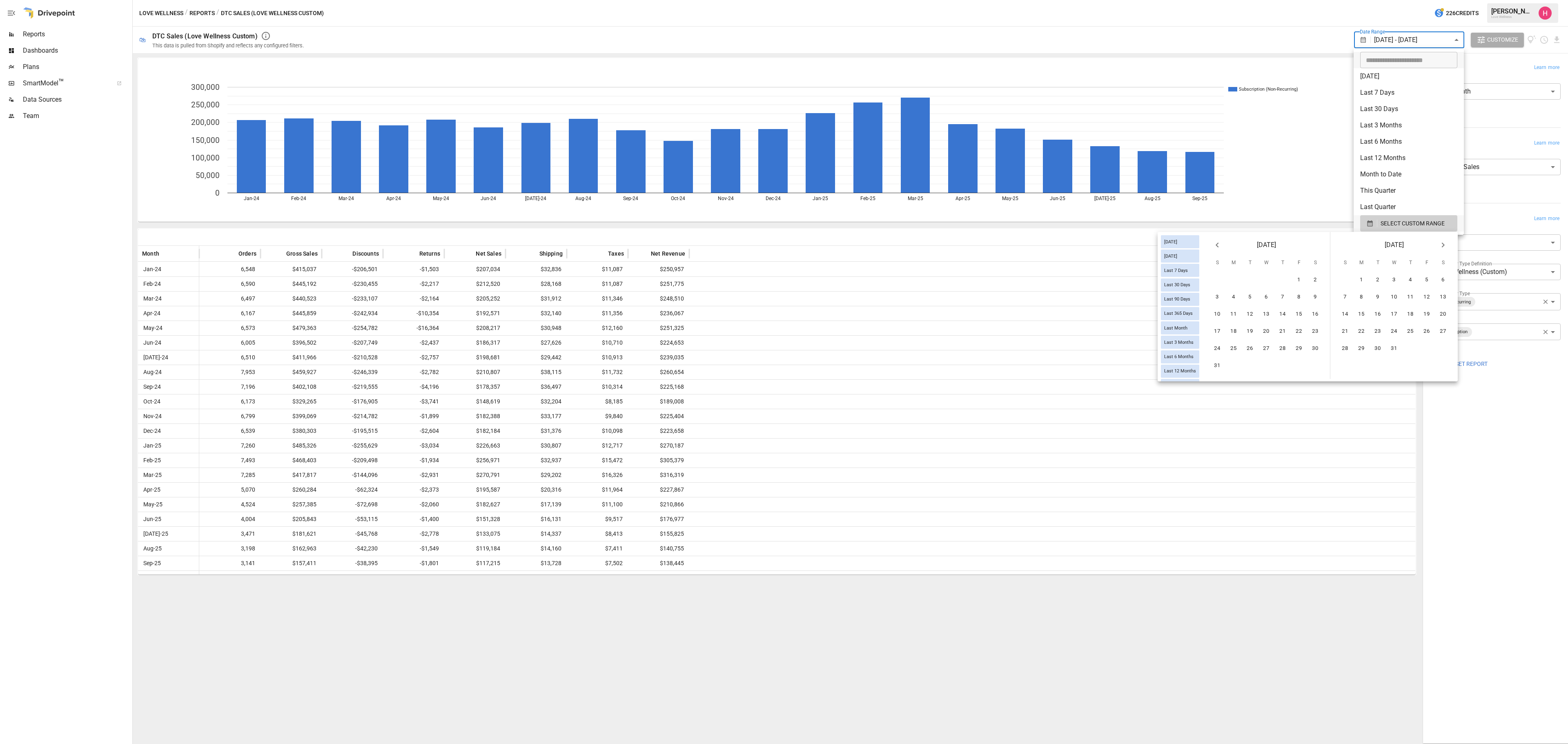
click at [1045, 243] on icon "Next month" at bounding box center [1443, 245] width 10 height 10
click at [750, 515] on div at bounding box center [784, 372] width 1568 height 744
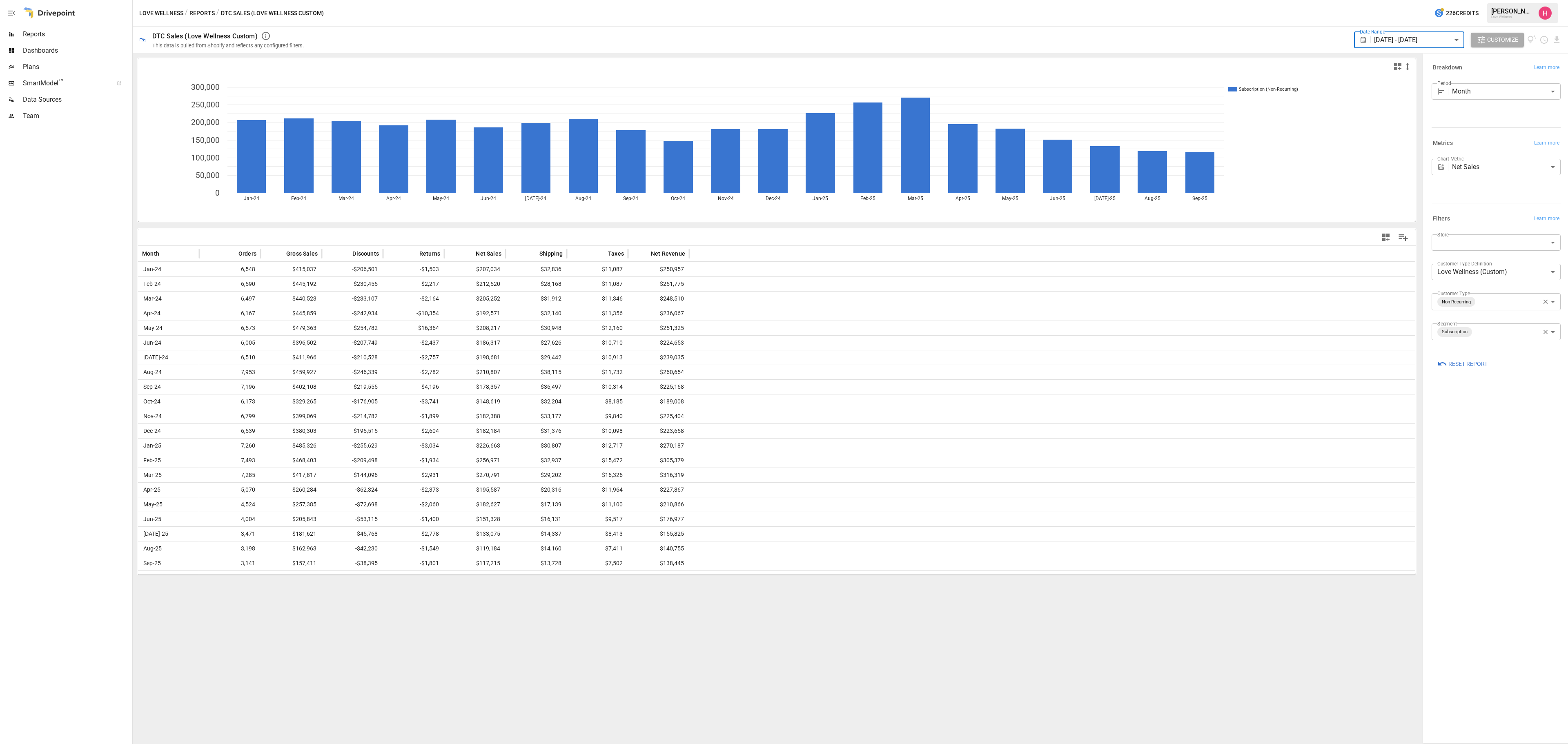
click at [1045, 0] on body "Reports Dashboards Plans SmartModel ™ Data Sources Team Love Wellness / Reports…" at bounding box center [784, 0] width 1568 height 0
click at [1045, 221] on span "SELECT CUSTOM RANGE" at bounding box center [1413, 223] width 64 height 10
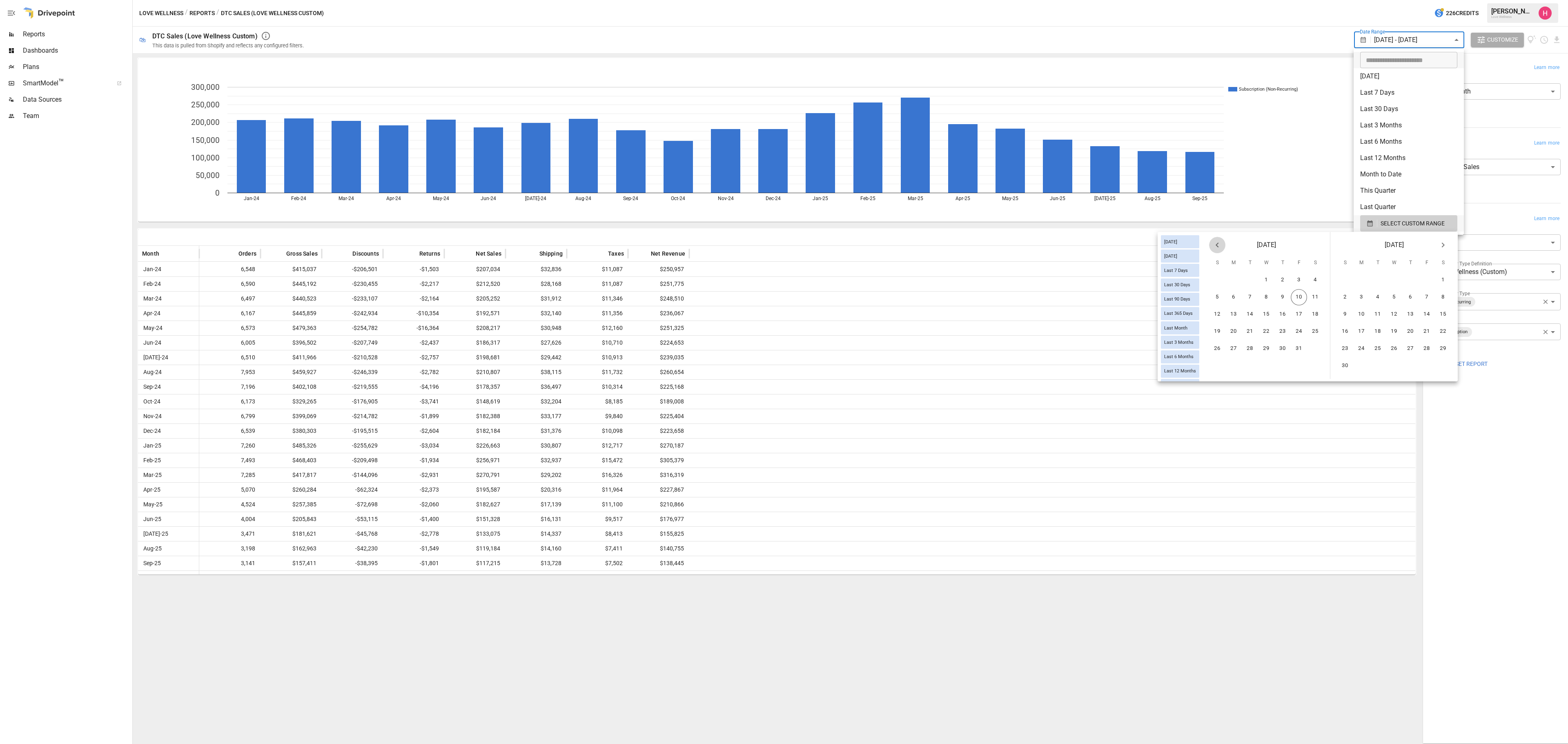
click at [1045, 248] on button "Previous month" at bounding box center [1217, 245] width 16 height 16
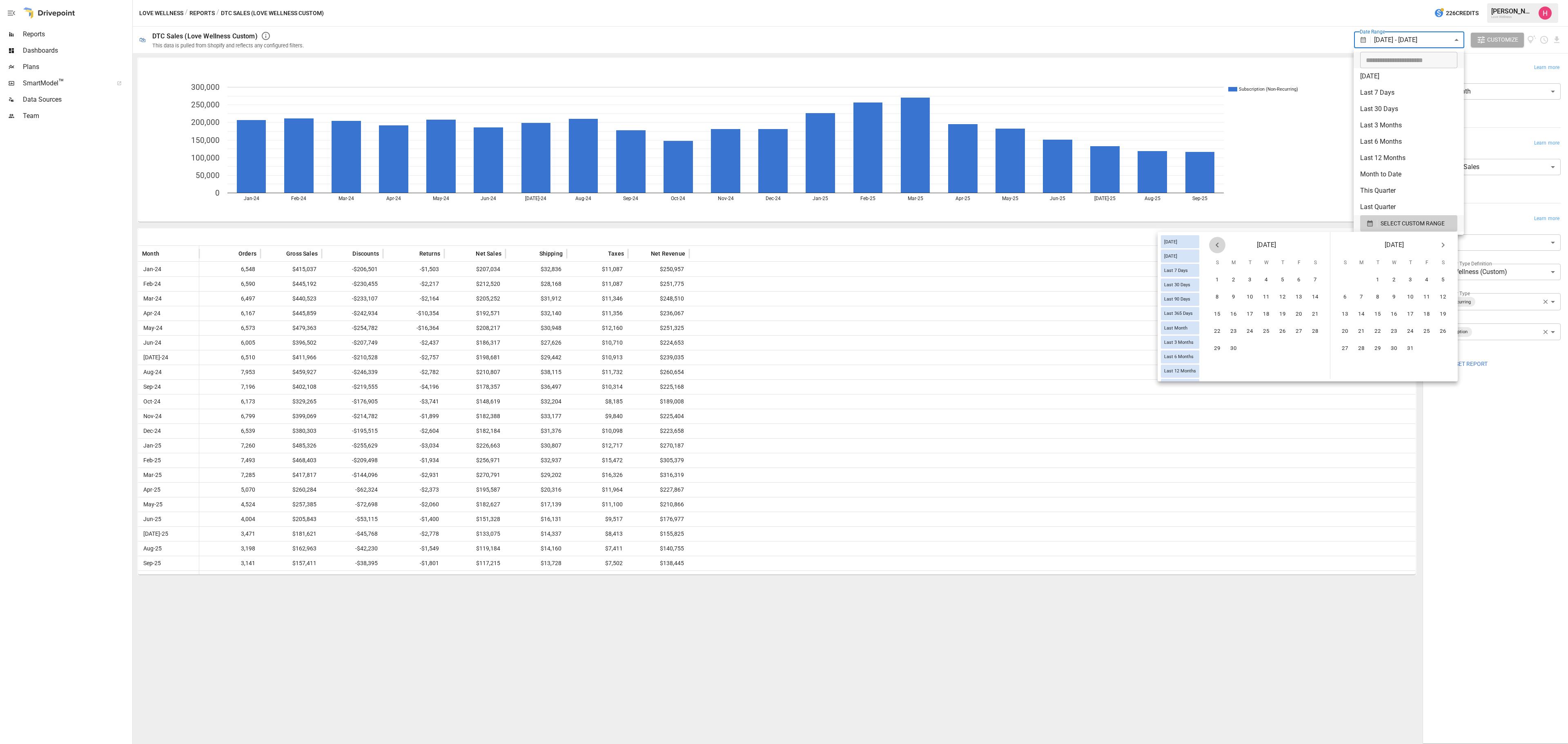
click at [1045, 248] on button "Previous month" at bounding box center [1217, 245] width 16 height 16
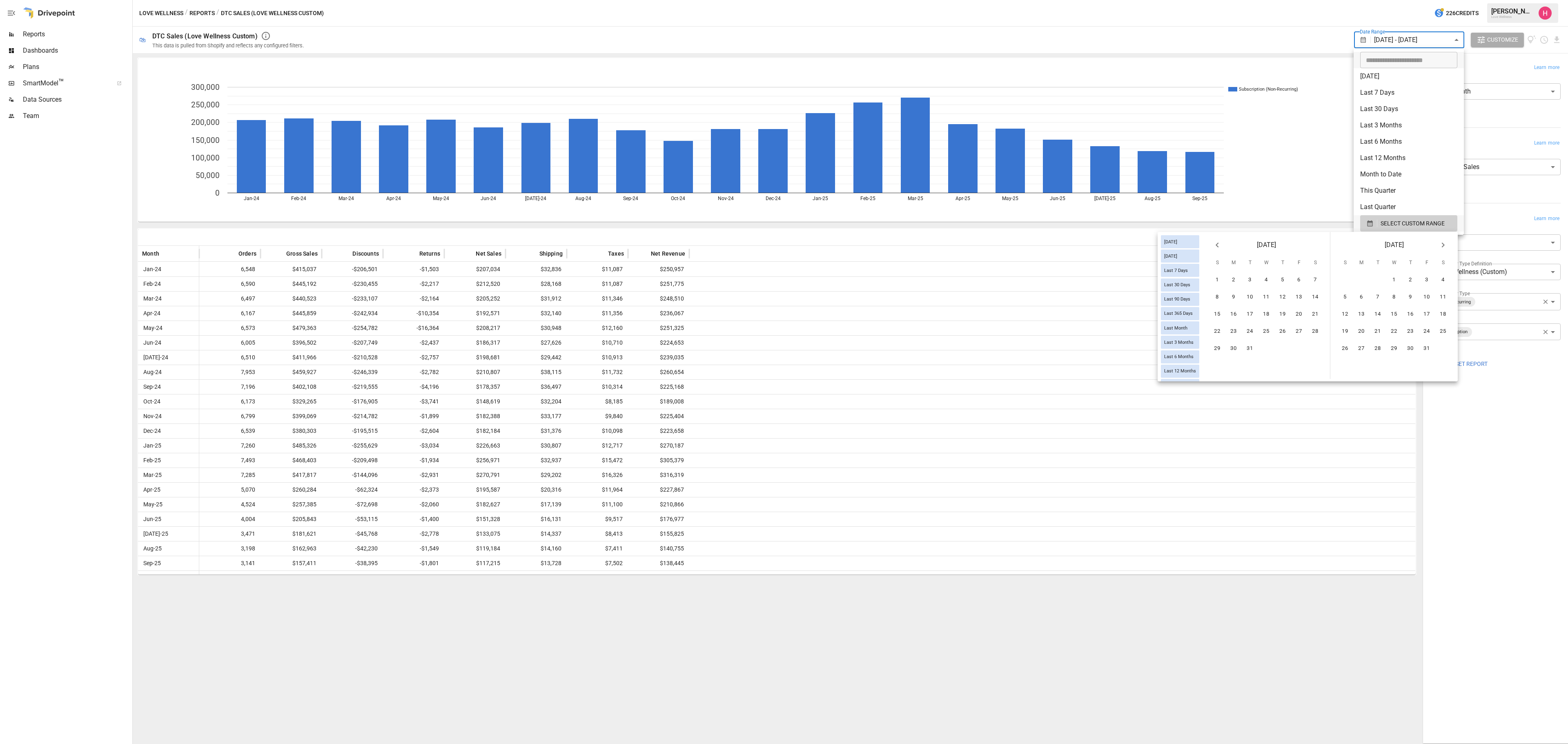
click at [1045, 248] on button "Previous month" at bounding box center [1217, 245] width 16 height 16
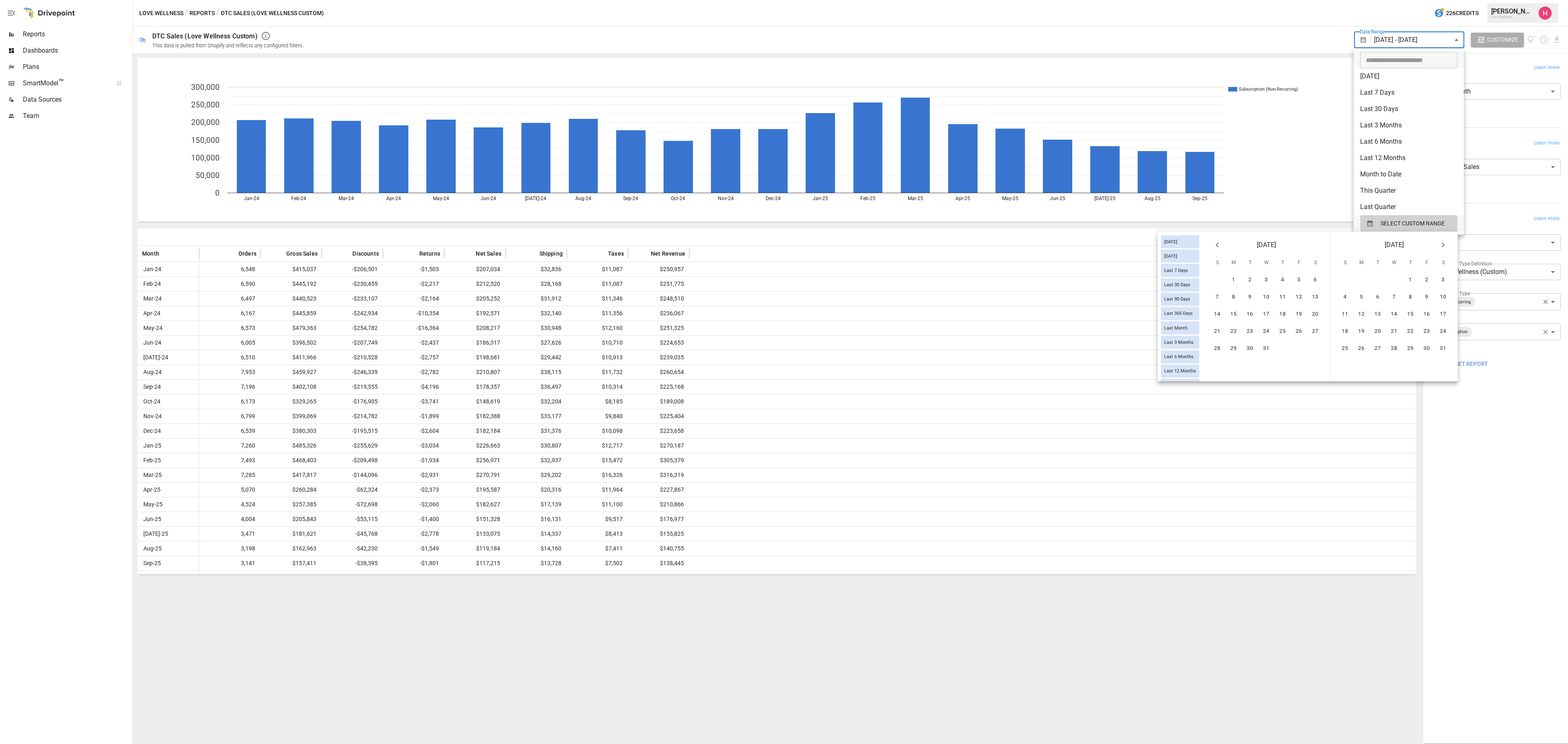
click at [1045, 248] on button "Previous month" at bounding box center [1217, 245] width 16 height 16
click at [1045, 246] on button "Previous month" at bounding box center [1217, 245] width 16 height 16
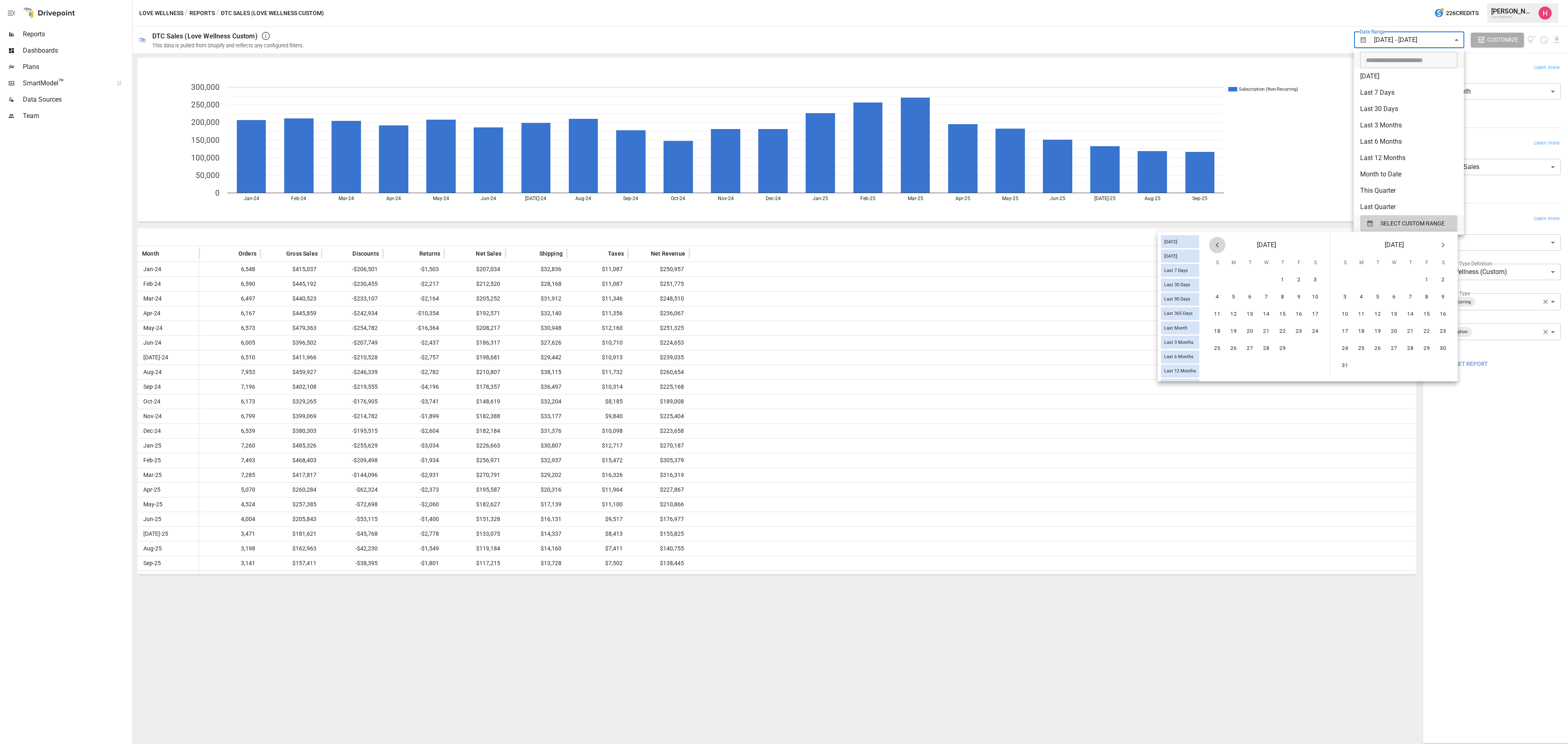
click at [1045, 246] on button "Previous month" at bounding box center [1217, 245] width 16 height 16
click at [1045, 242] on button "Previous month" at bounding box center [1217, 245] width 16 height 16
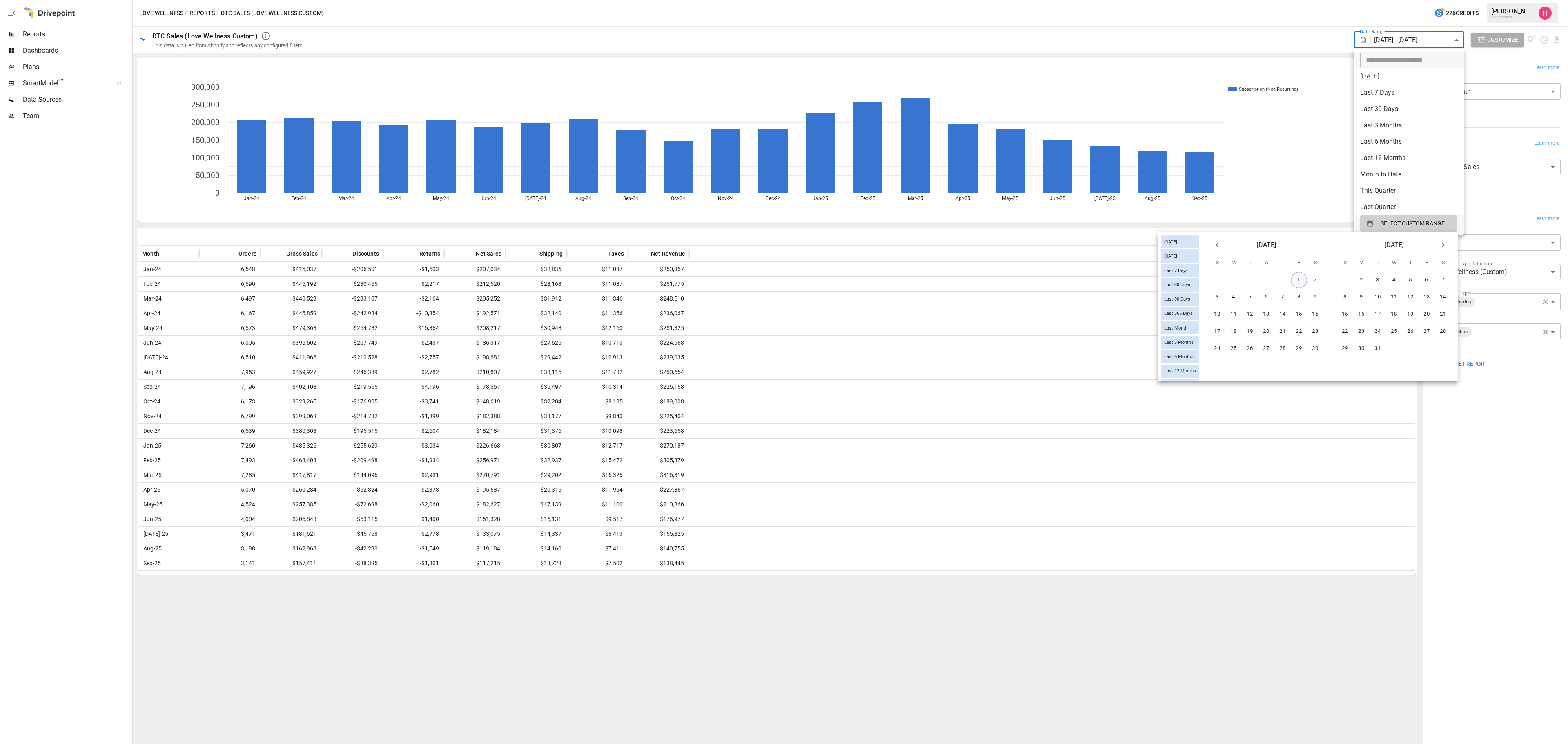
click at [1045, 278] on button "1" at bounding box center [1299, 280] width 16 height 16
click at [1045, 245] on icon "Next month" at bounding box center [1443, 245] width 10 height 10
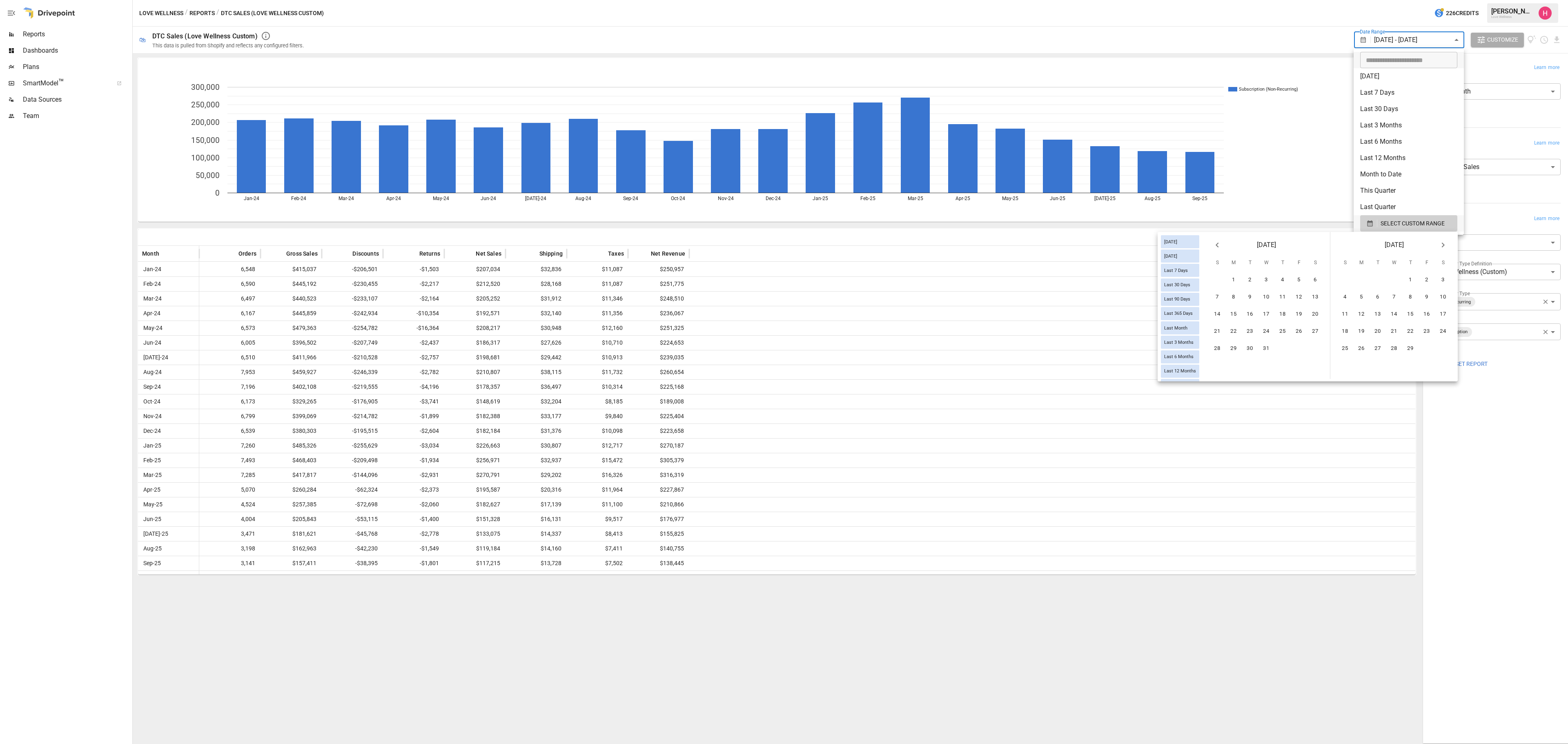
click at [1045, 245] on icon "Next month" at bounding box center [1443, 245] width 10 height 10
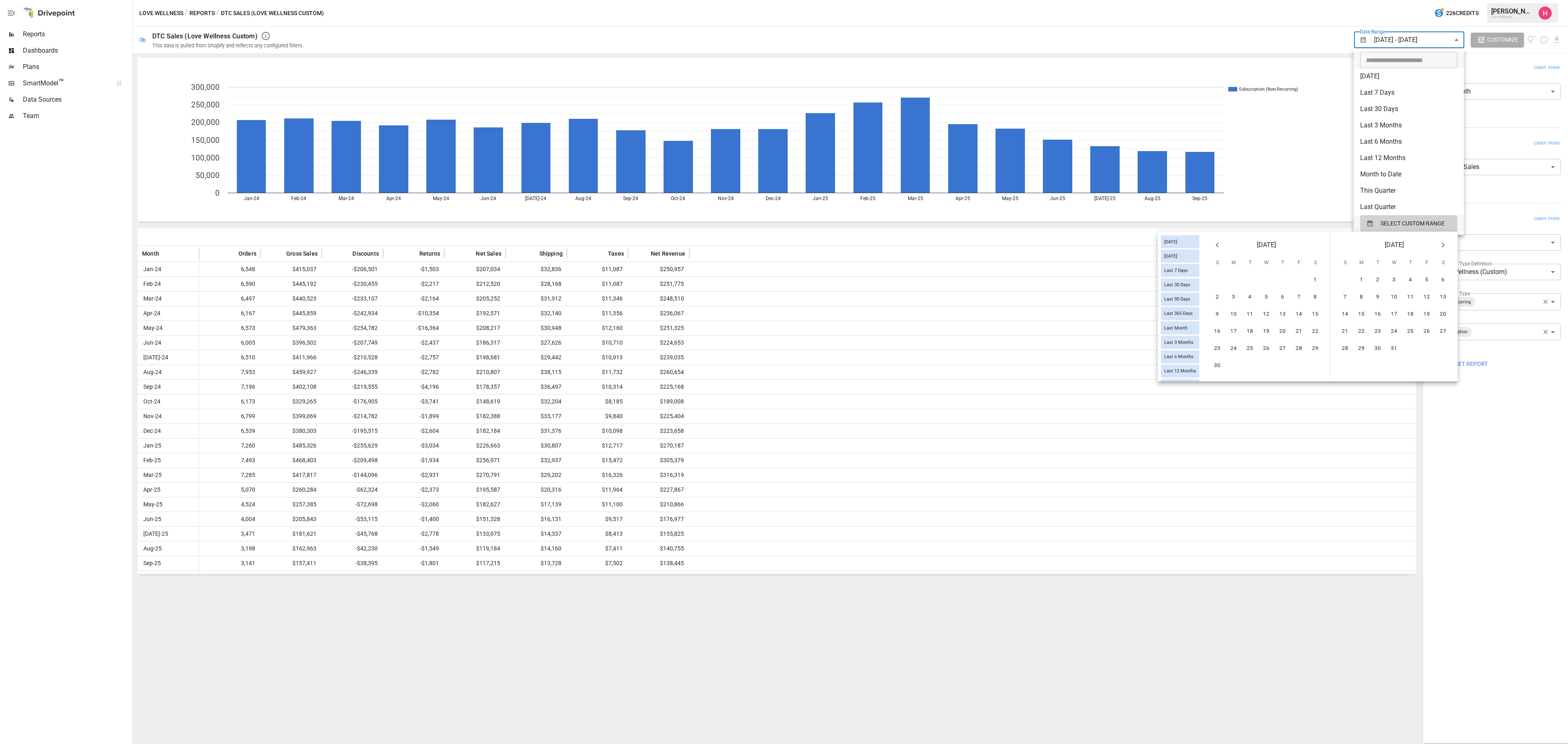
click at [1045, 245] on icon "Next month" at bounding box center [1443, 245] width 10 height 10
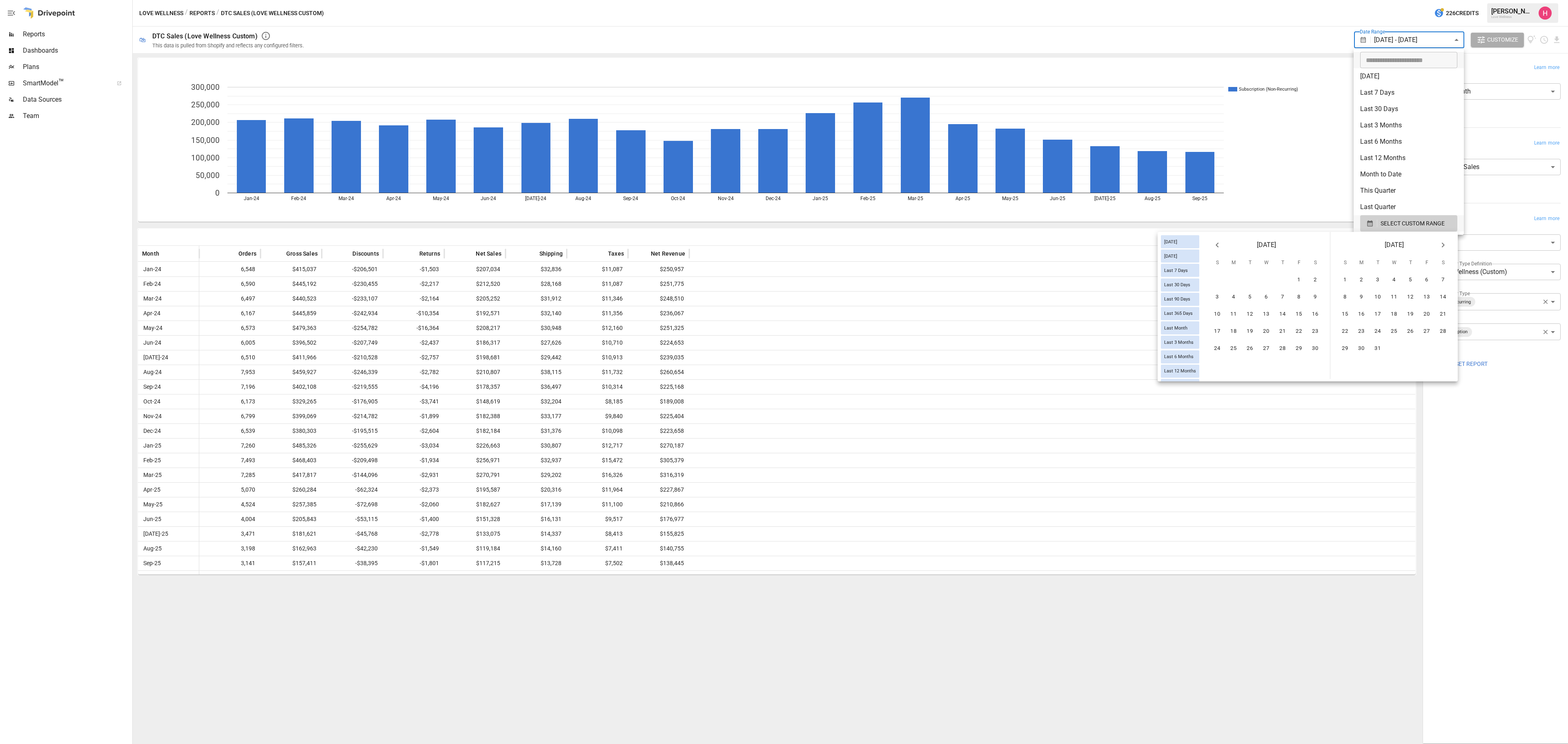
click at [1045, 245] on icon "Next month" at bounding box center [1443, 245] width 10 height 10
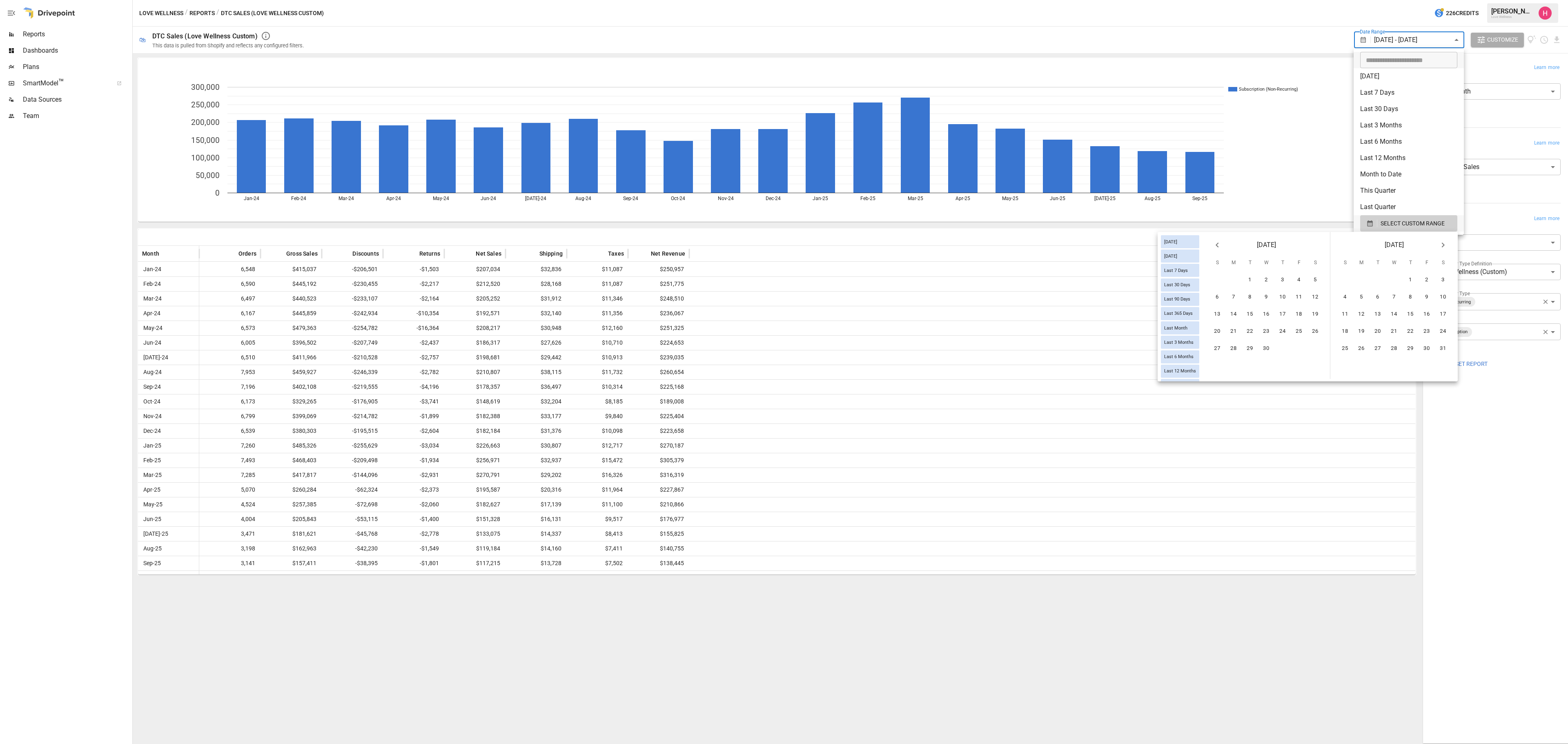
click at [1045, 245] on icon "Next month" at bounding box center [1443, 245] width 10 height 10
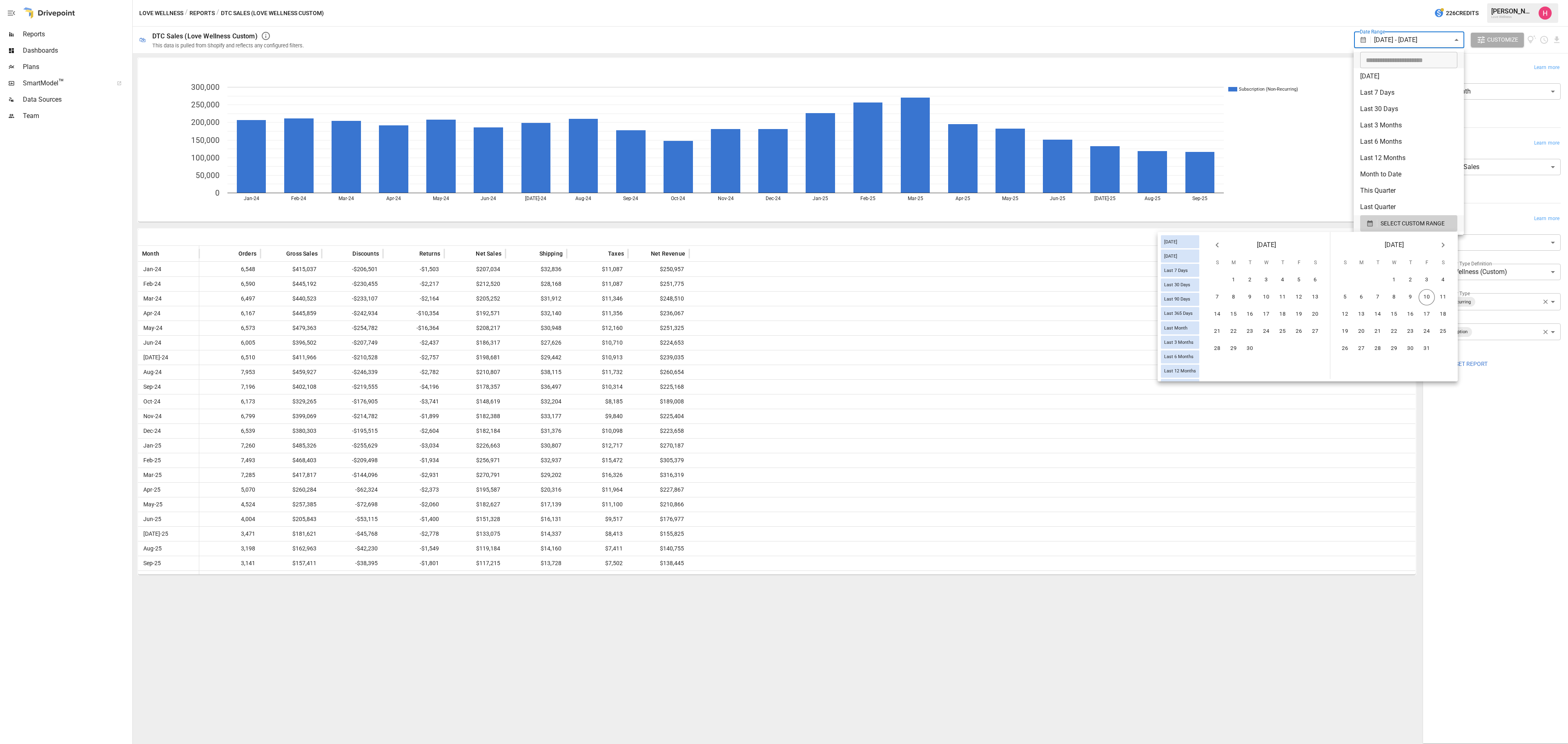
click at [1045, 245] on icon "Next month" at bounding box center [1443, 245] width 10 height 10
click at [1045, 243] on icon "Previous month" at bounding box center [1217, 245] width 10 height 10
click at [1045, 350] on button "30" at bounding box center [1250, 348] width 16 height 16
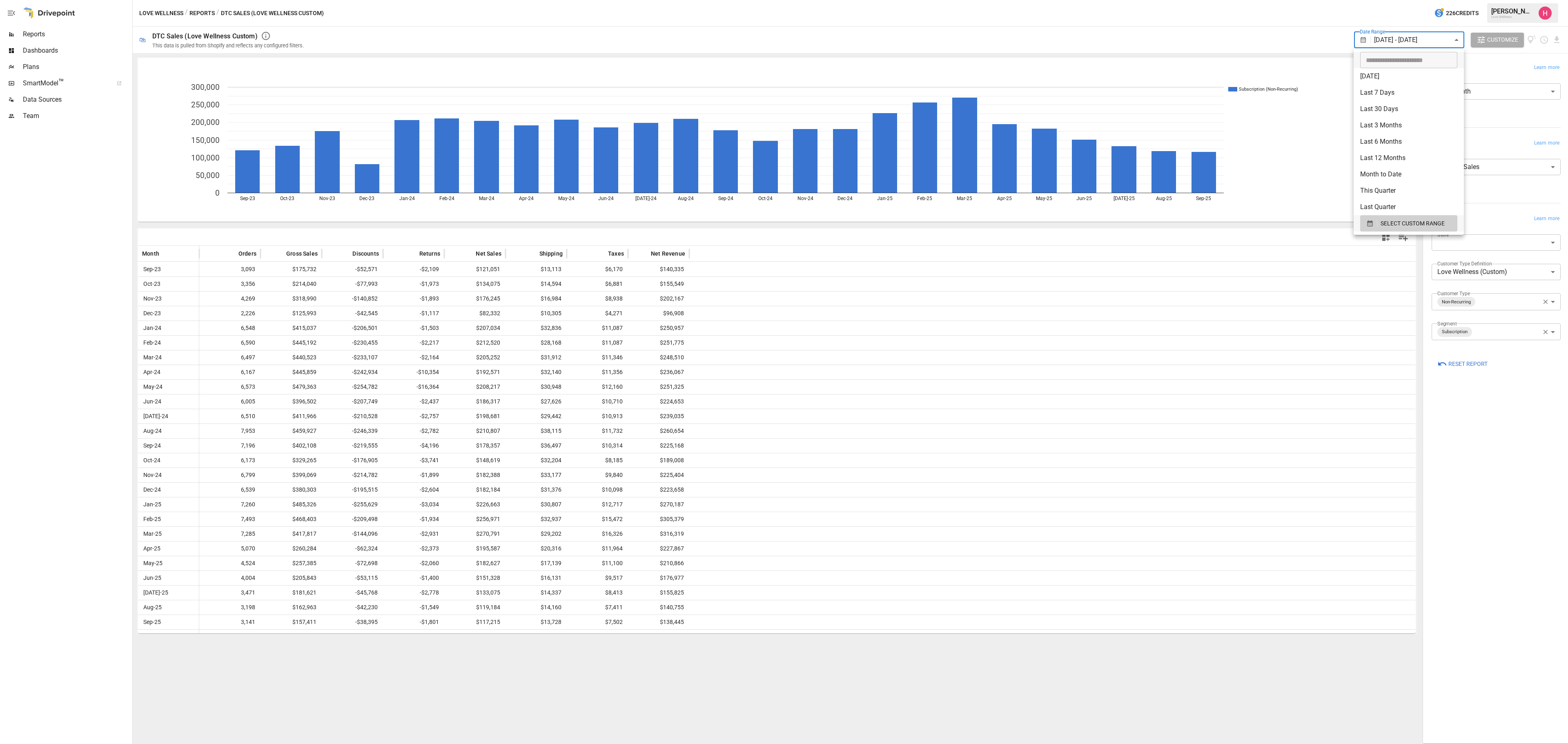
drag, startPoint x: 235, startPoint y: 259, endPoint x: 259, endPoint y: 628, distance: 369.8
click at [259, 515] on div at bounding box center [784, 372] width 1568 height 744
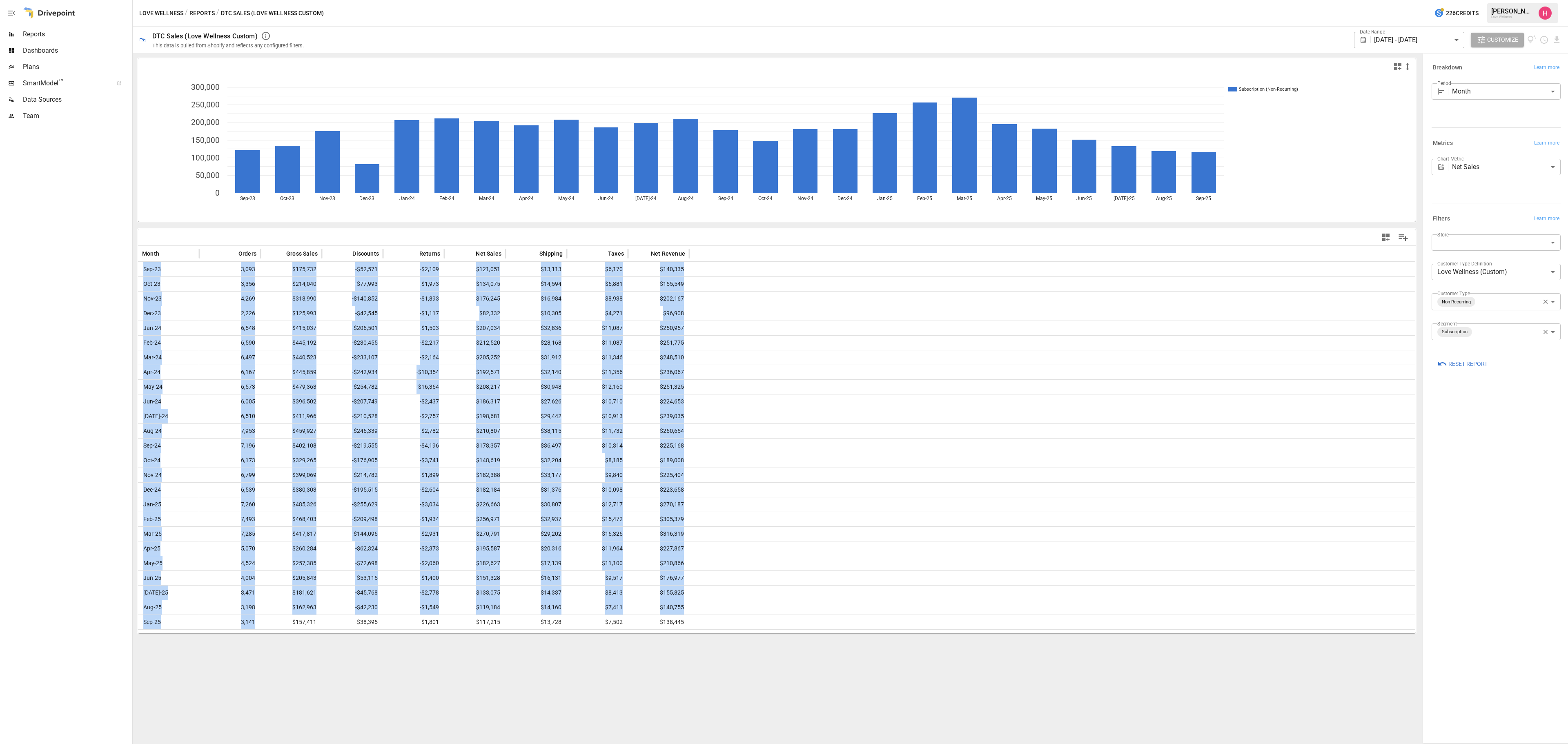
drag, startPoint x: 265, startPoint y: 620, endPoint x: 214, endPoint y: 255, distance: 368.5
click at [214, 255] on div "Month Orders Gross Sales Discounts Returns Net Sales Shipping Taxes Net Revenue…" at bounding box center [777, 439] width 1278 height 388
copy div "Sep-23 3,093 $175,732 -$52,571 -$2,109 $121,051 $13,113 $6,170 $140,335 Oct-23 …"
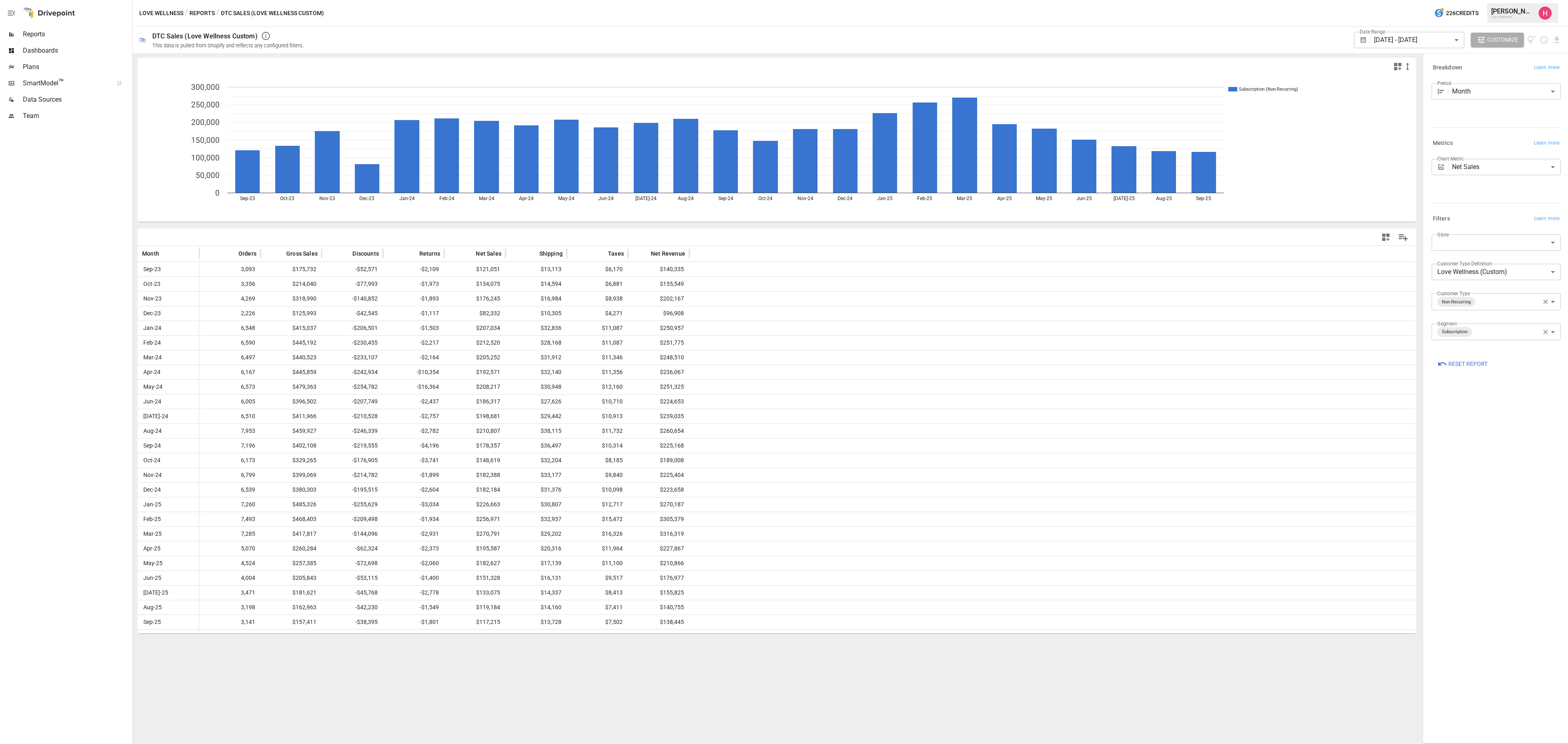
drag, startPoint x: 658, startPoint y: 678, endPoint x: 662, endPoint y: 673, distance: 6.4
click at [662, 515] on div "Subscription (Non-Recurring) Sep-23 Oct-23 Nov-23 Dec-23 Jan-24 Feb-24 Mar-24 A…" at bounding box center [777, 398] width 1288 height 691
click at [1045, 39] on icon "Download report" at bounding box center [1557, 39] width 5 height 6
click at [1045, 72] on li "Download as CSV" at bounding box center [1529, 72] width 65 height 16
click at [1045, 333] on icon "button" at bounding box center [1546, 332] width 7 height 7
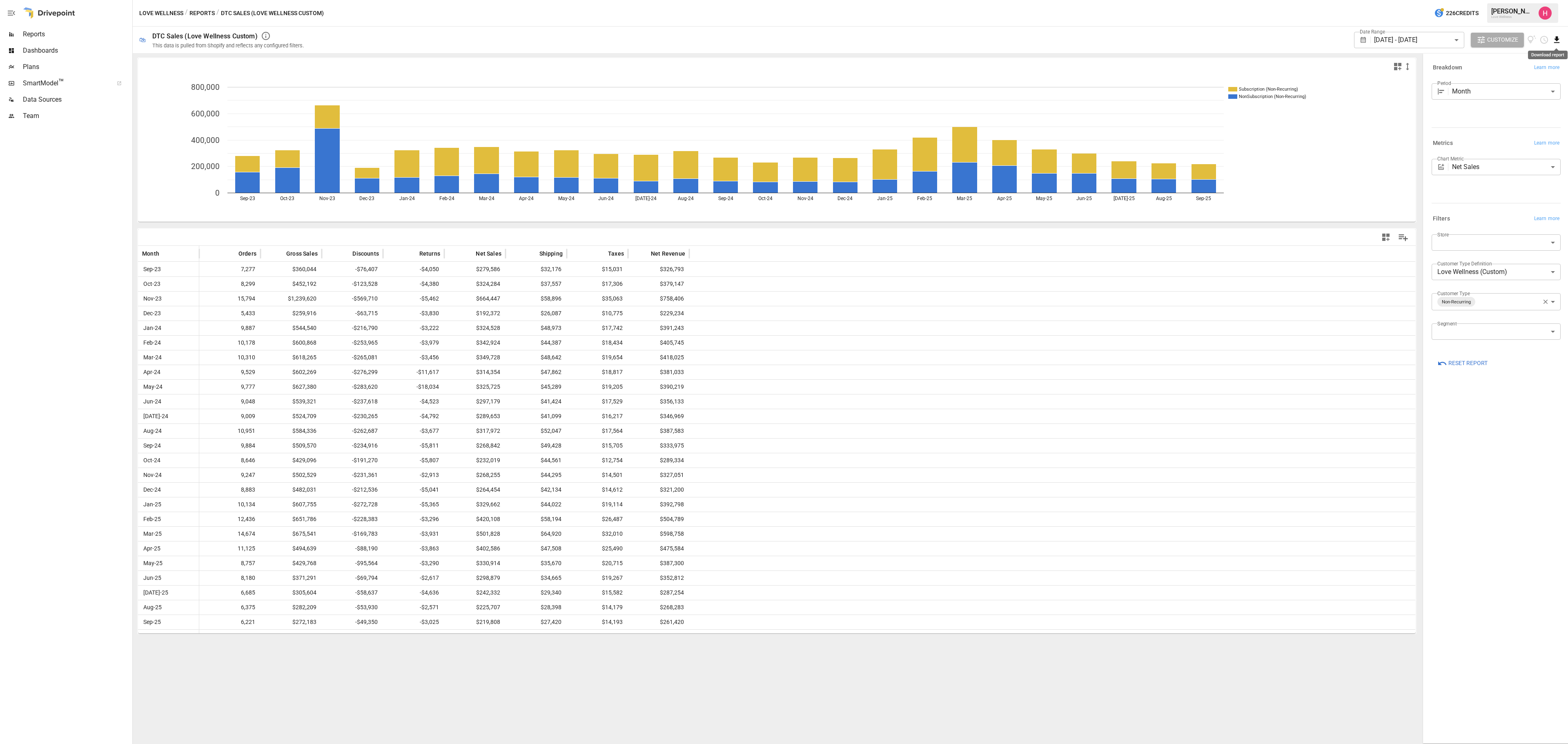
click at [1045, 42] on icon "Download report" at bounding box center [1557, 39] width 9 height 9
click at [1045, 69] on li "Download as CSV" at bounding box center [1529, 72] width 65 height 16
click at [1045, 297] on div "**********" at bounding box center [1496, 302] width 129 height 17
click at [1045, 303] on icon "button" at bounding box center [1546, 302] width 4 height 4
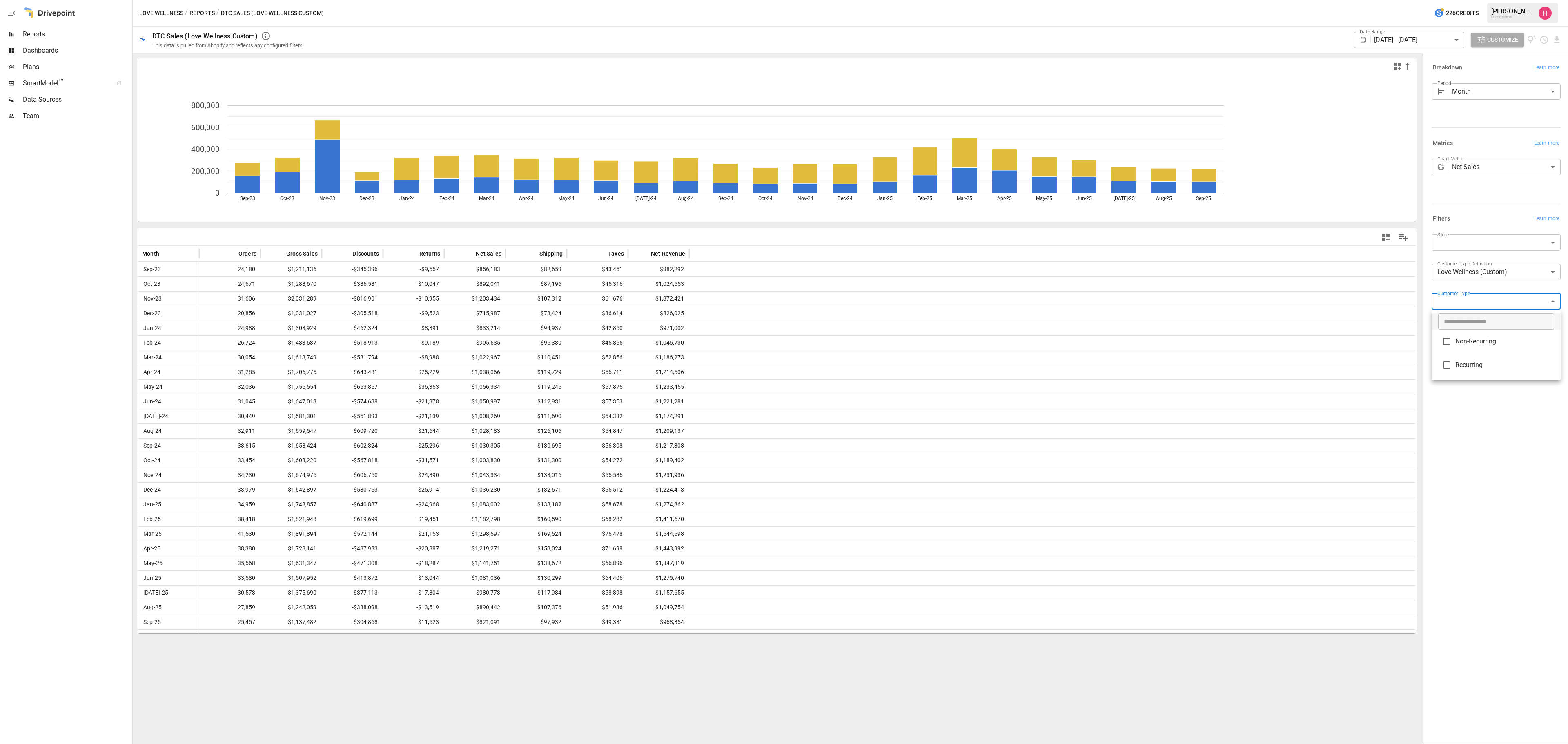
click at [1045, 0] on body "Reports Dashboards Plans SmartModel ™ Data Sources Team Love Wellness / Reports…" at bounding box center [784, 0] width 1568 height 0
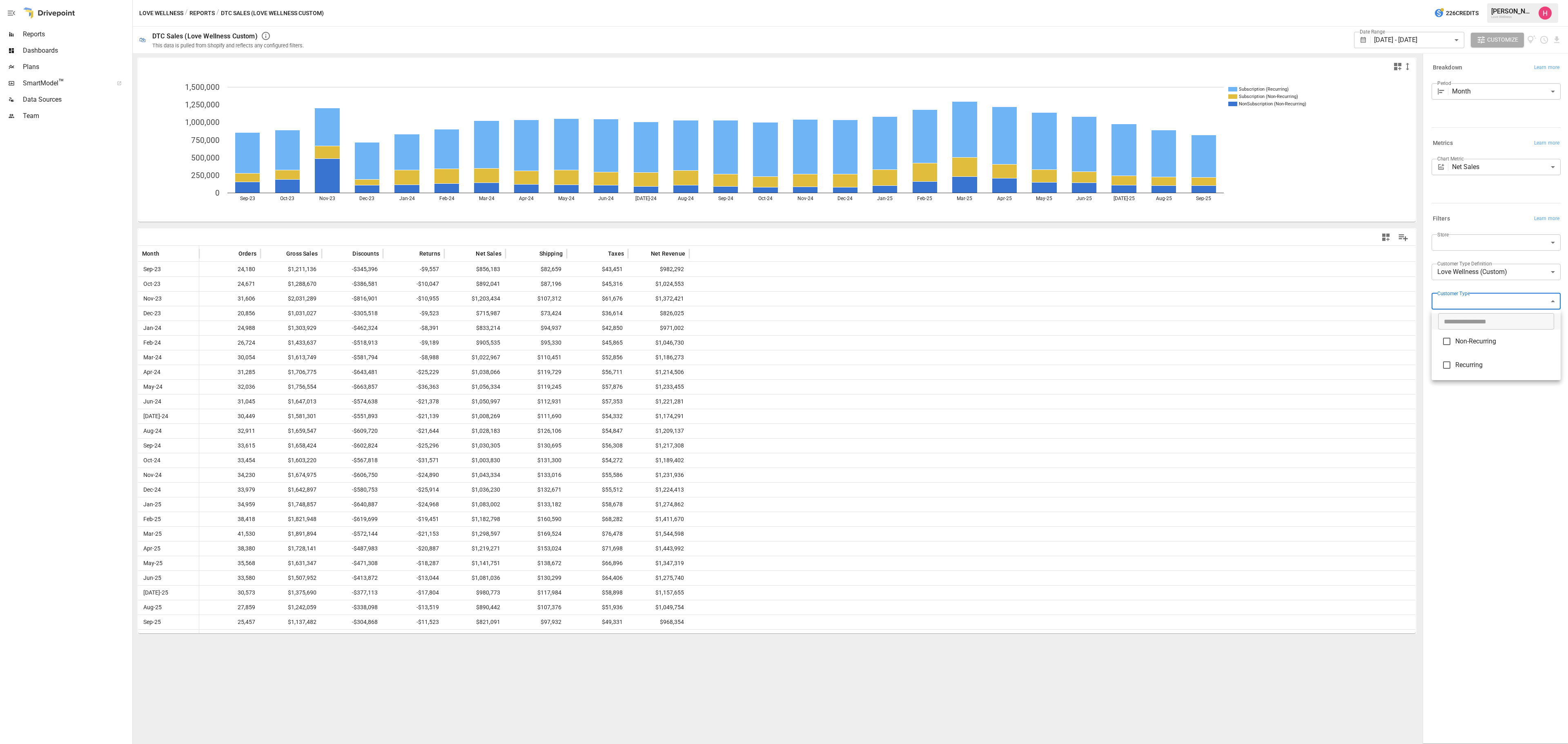
click at [1045, 369] on span "Recurring" at bounding box center [1504, 365] width 99 height 10
type input "*********"
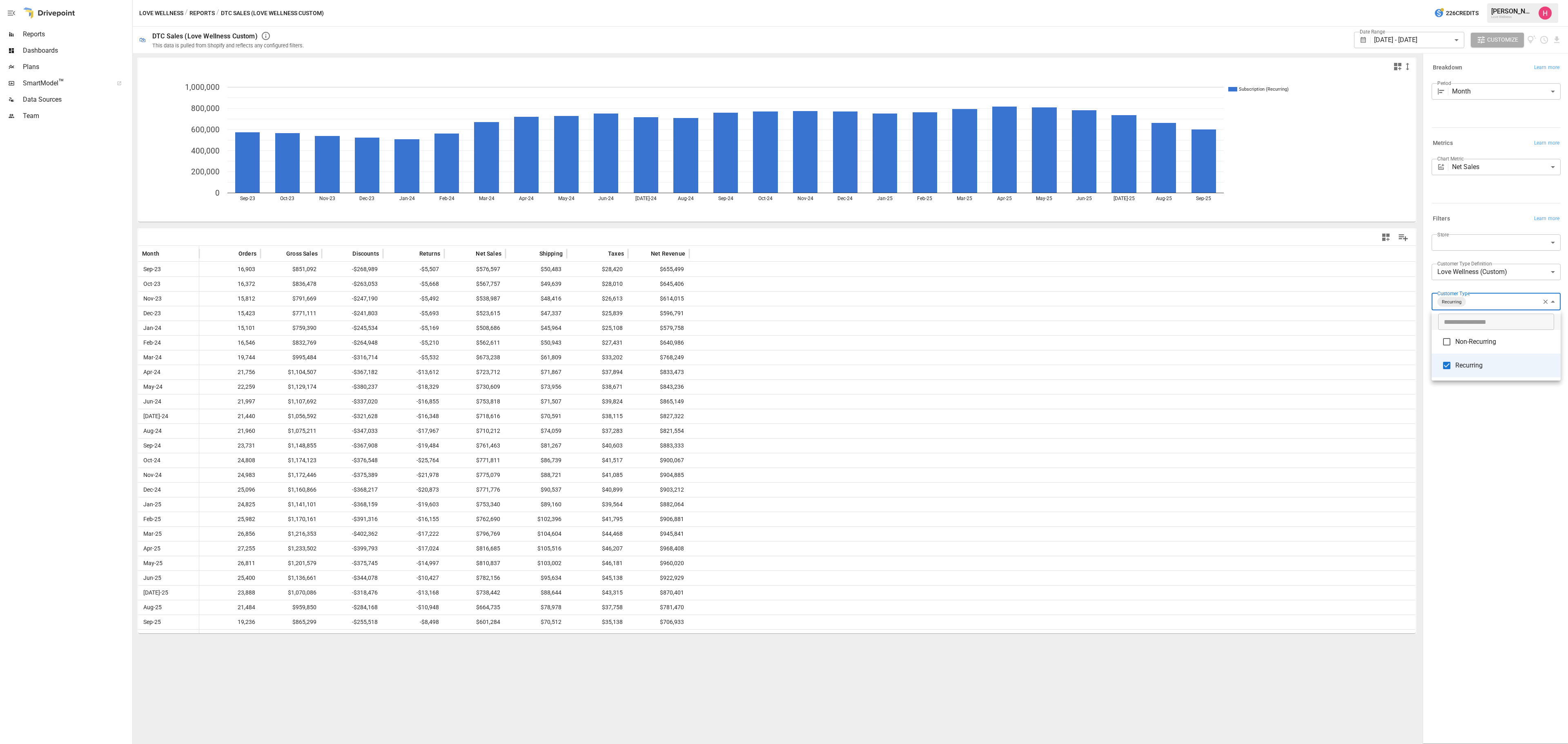
click at [1045, 515] on div at bounding box center [784, 372] width 1568 height 744
click at [1045, 38] on icon "Download report" at bounding box center [1557, 39] width 9 height 9
click at [1045, 73] on li "Download as CSV" at bounding box center [1529, 72] width 65 height 16
